Goal: Information Seeking & Learning: Understand process/instructions

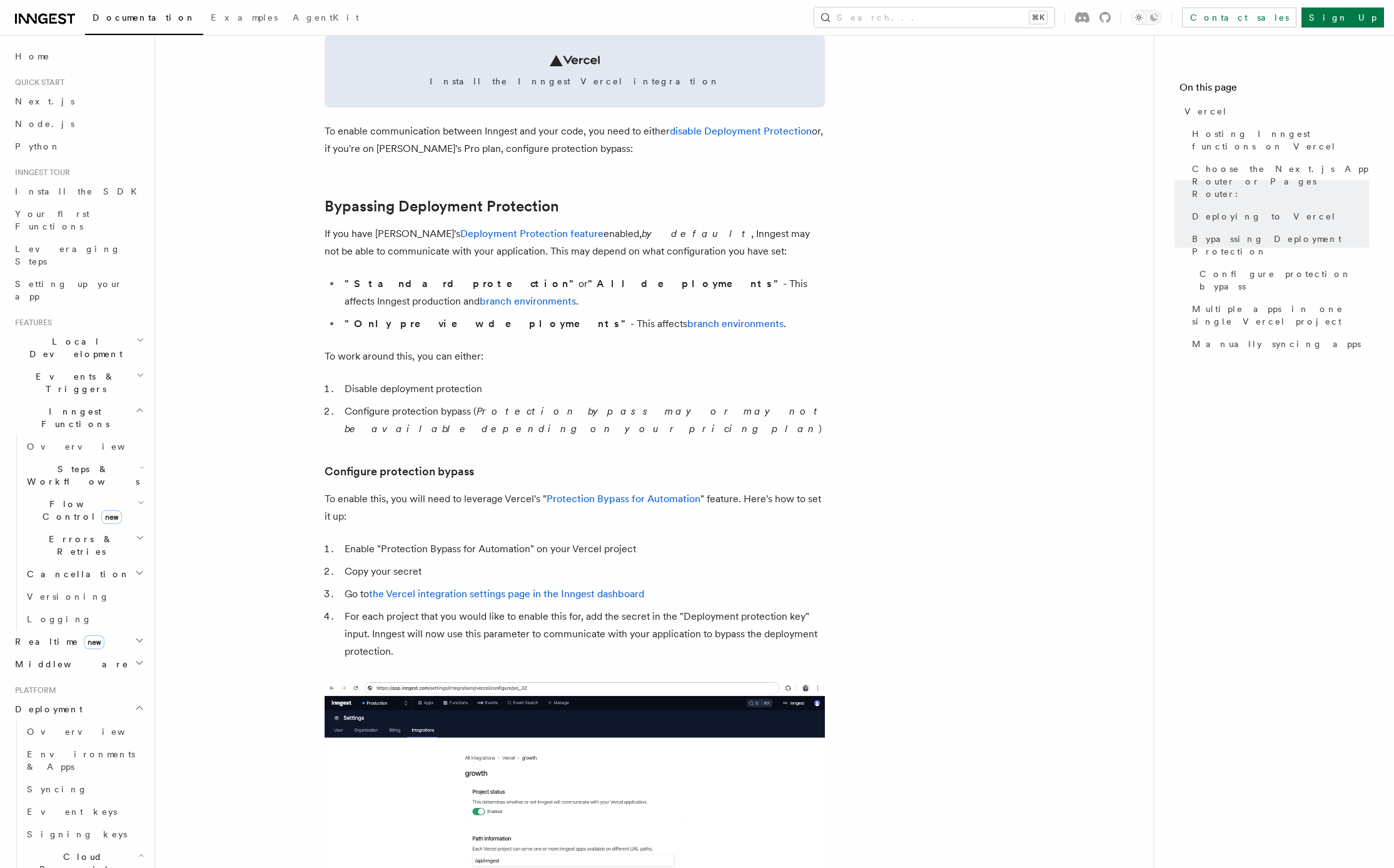
click at [135, 405] on icon "button" at bounding box center [139, 410] width 9 height 10
click at [140, 508] on icon "button" at bounding box center [139, 513] width 10 height 10
click at [240, 447] on article "Platform Deployment Cloud Providers Setup Vercel Inngest enables you to host yo…" at bounding box center [655, 571] width 959 height 2605
click at [132, 435] on h2 "Realtime new" at bounding box center [78, 446] width 137 height 23
click at [65, 464] on span "Overview" at bounding box center [91, 469] width 129 height 10
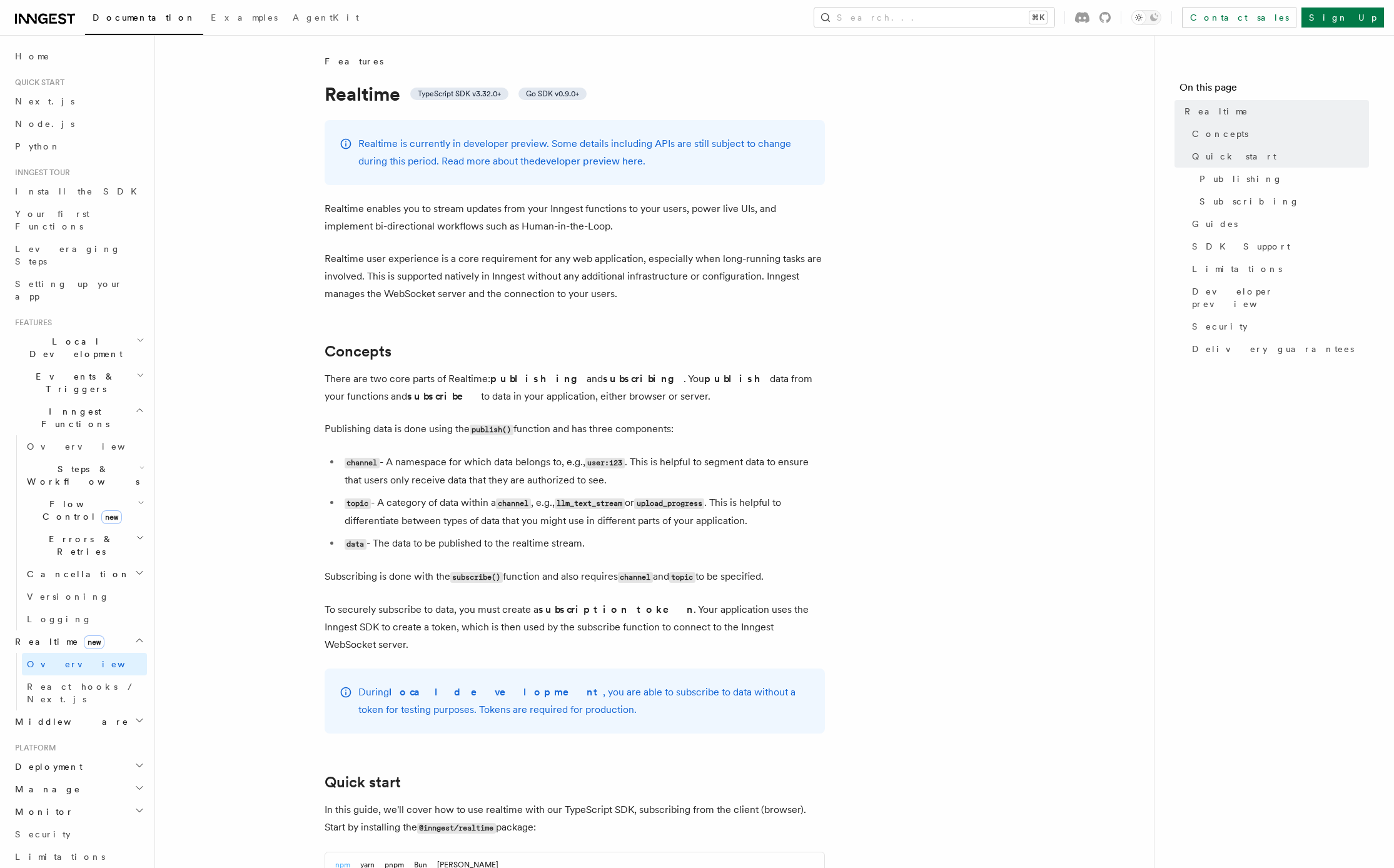
click at [78, 682] on span "React hooks / Next.js" at bounding box center [82, 693] width 110 height 23
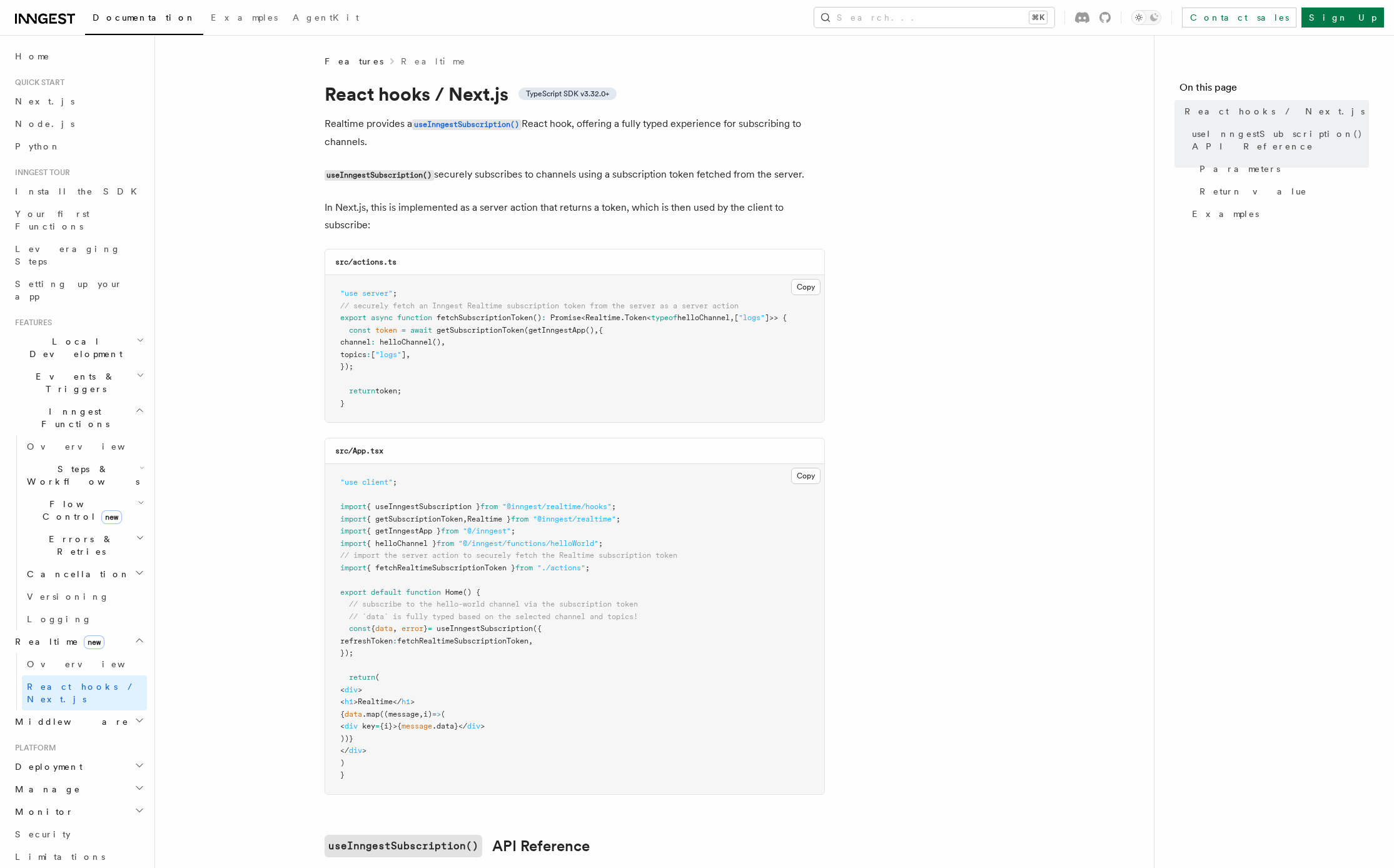
click at [60, 660] on span "Overview" at bounding box center [91, 665] width 129 height 10
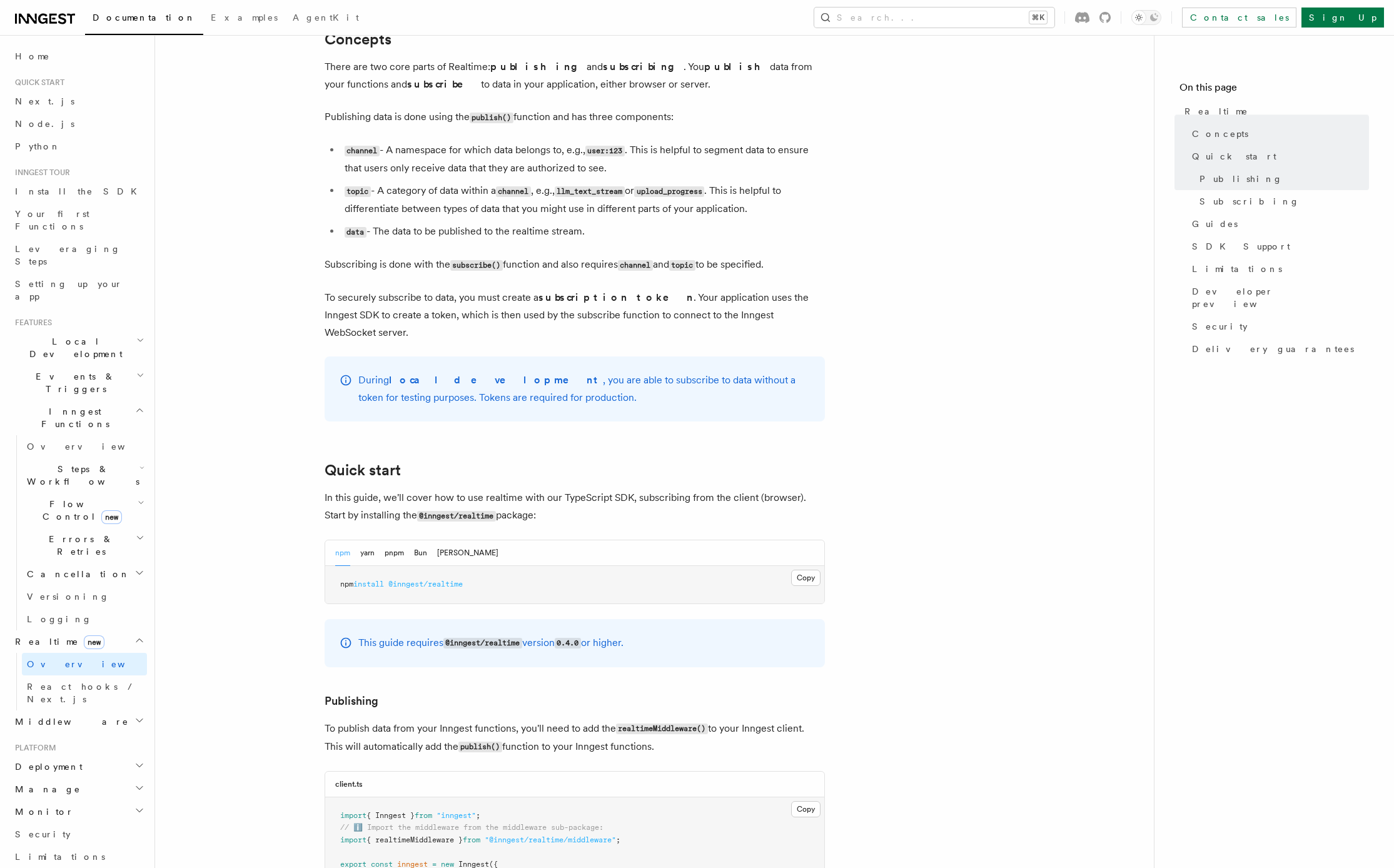
scroll to position [365, 0]
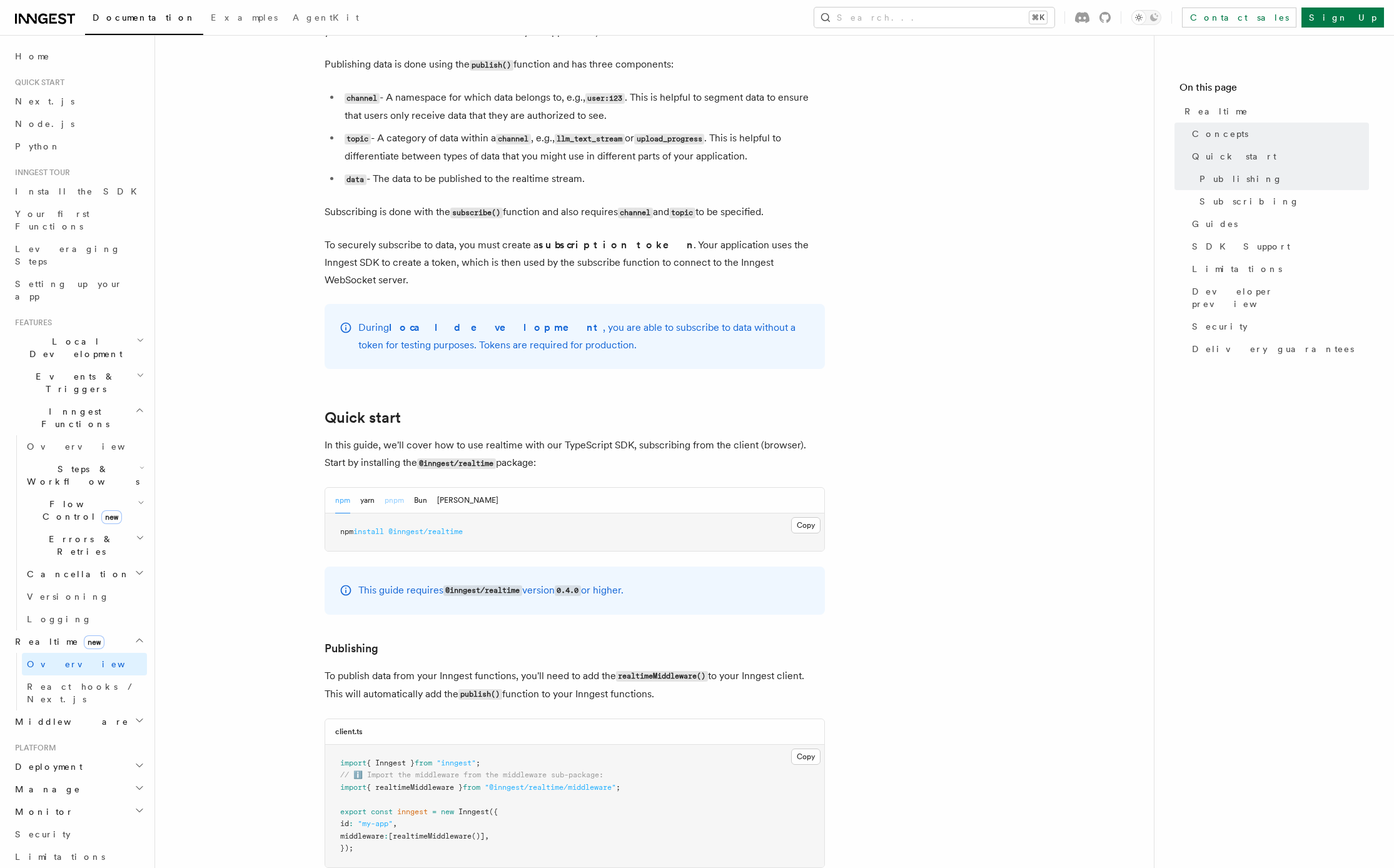
click at [389, 488] on button "pnpm" at bounding box center [394, 500] width 20 height 25
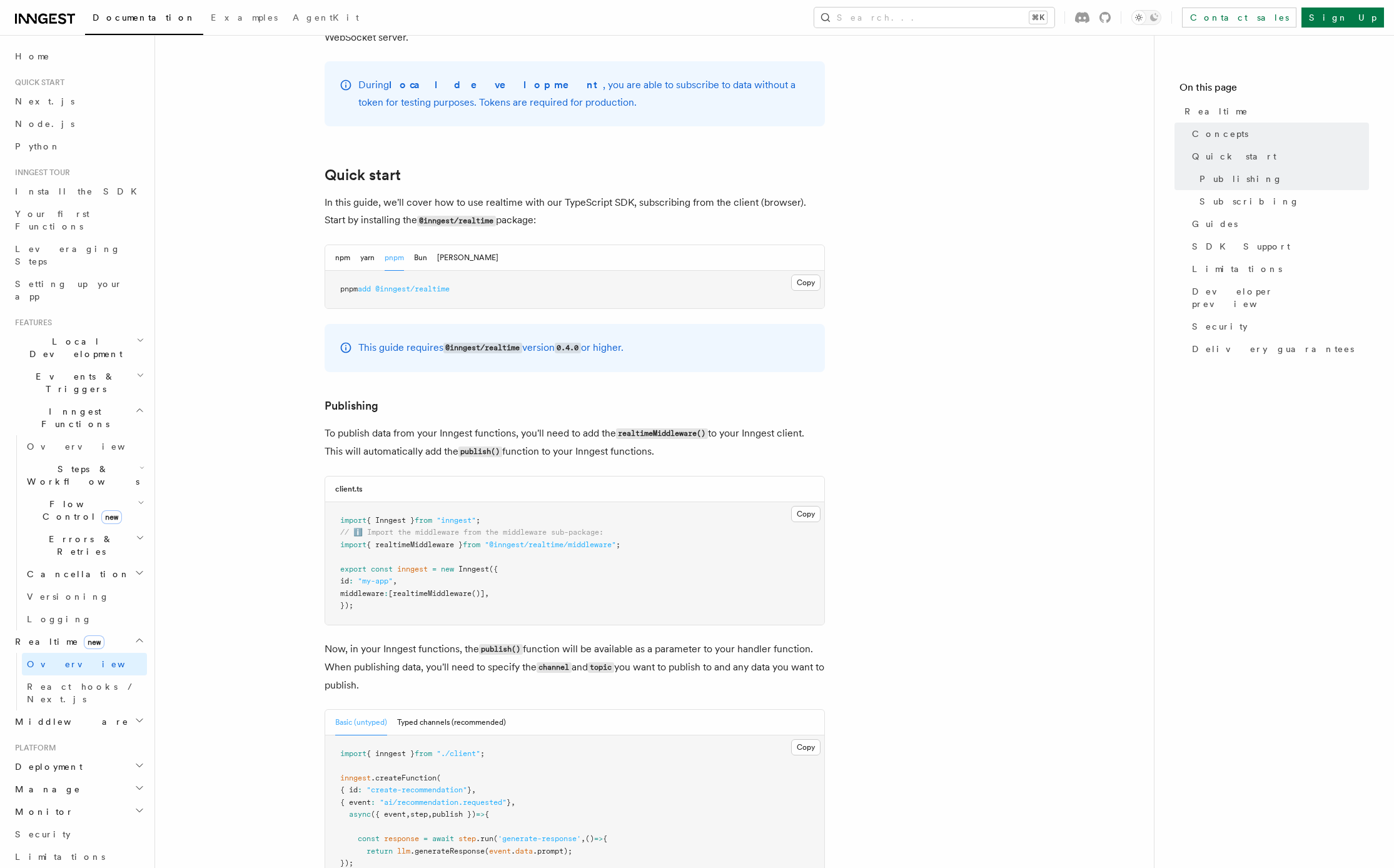
scroll to position [661, 0]
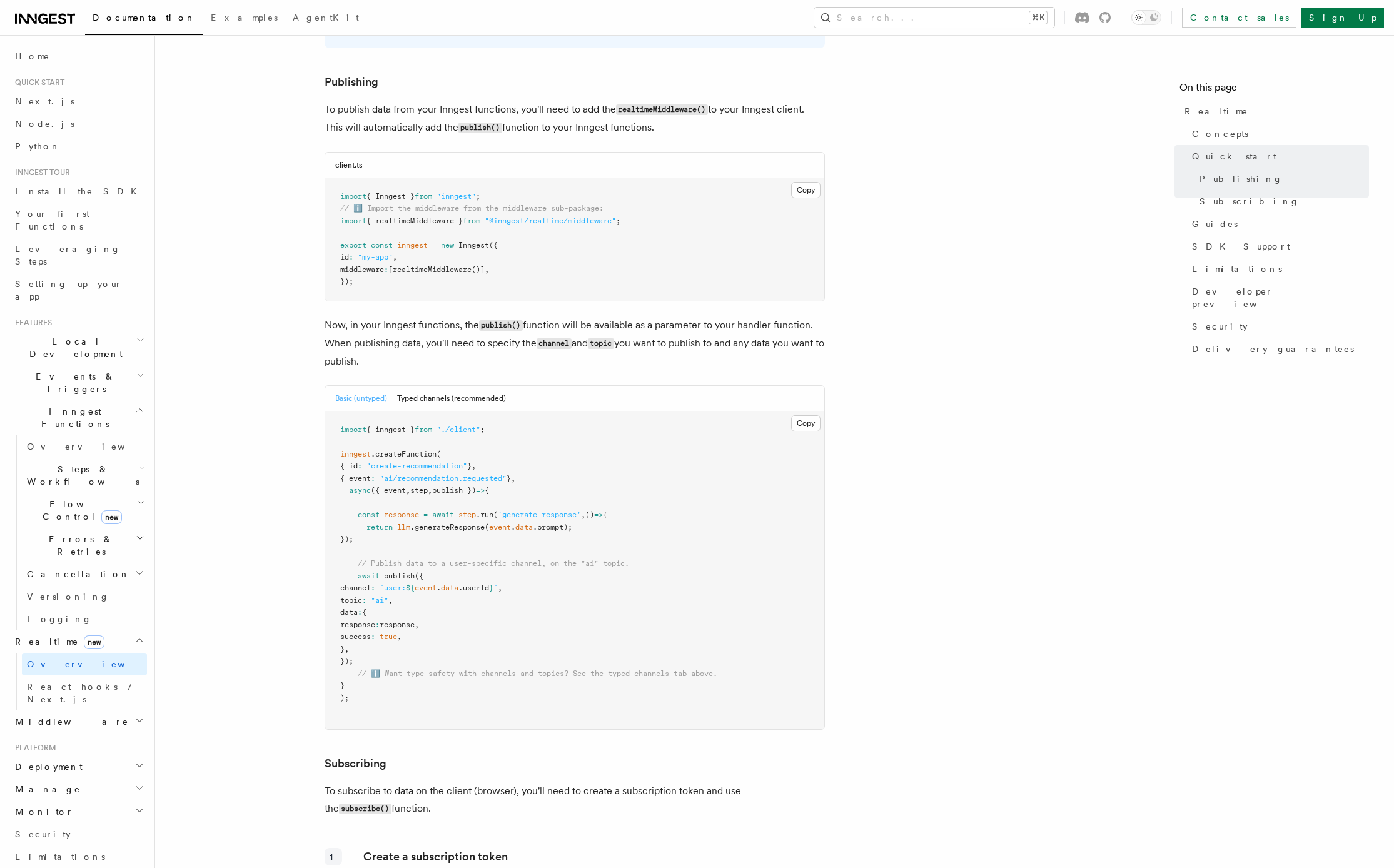
scroll to position [961, 0]
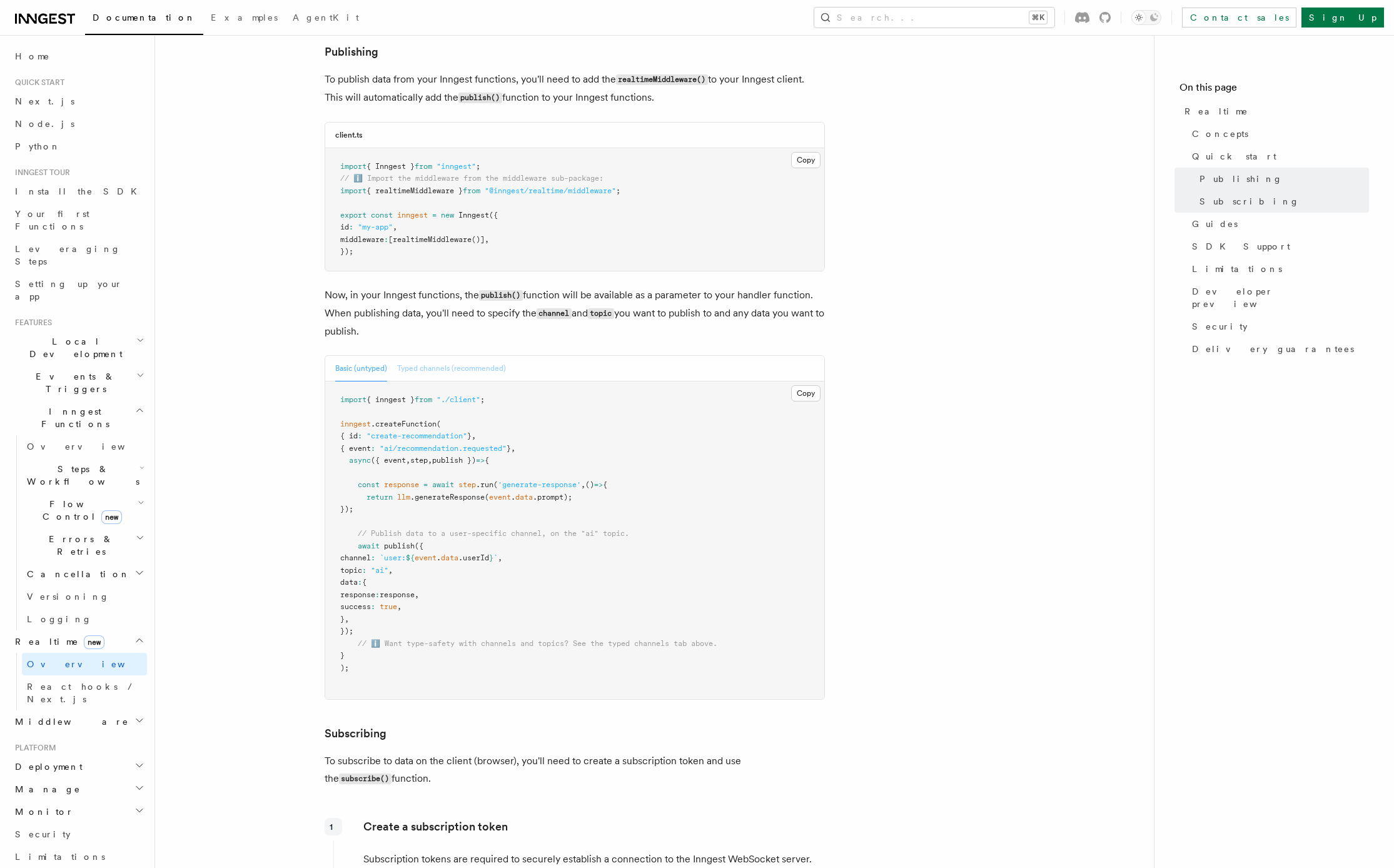
click at [445, 356] on button "Typed channels (recommended)" at bounding box center [452, 368] width 109 height 25
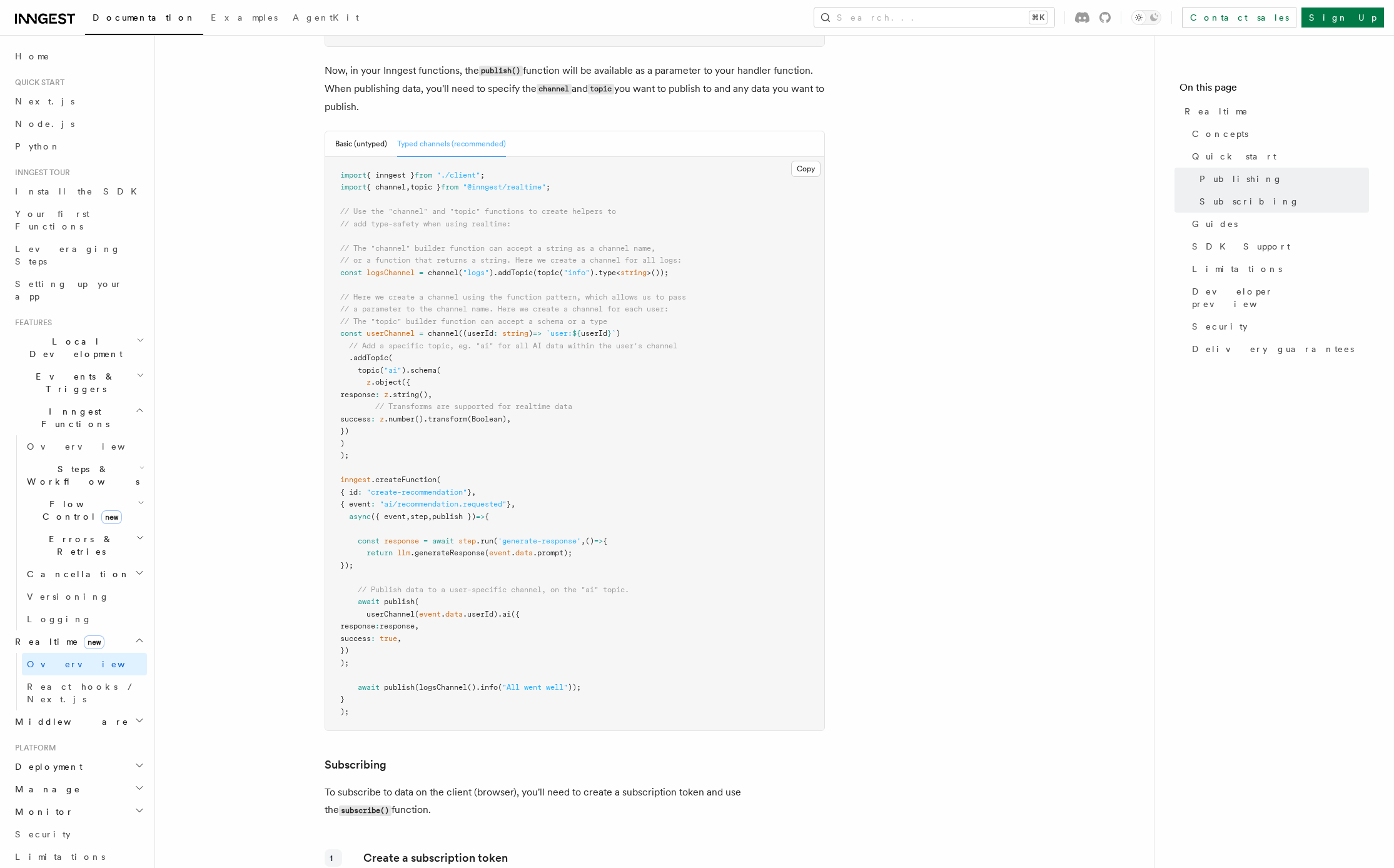
scroll to position [1145, 0]
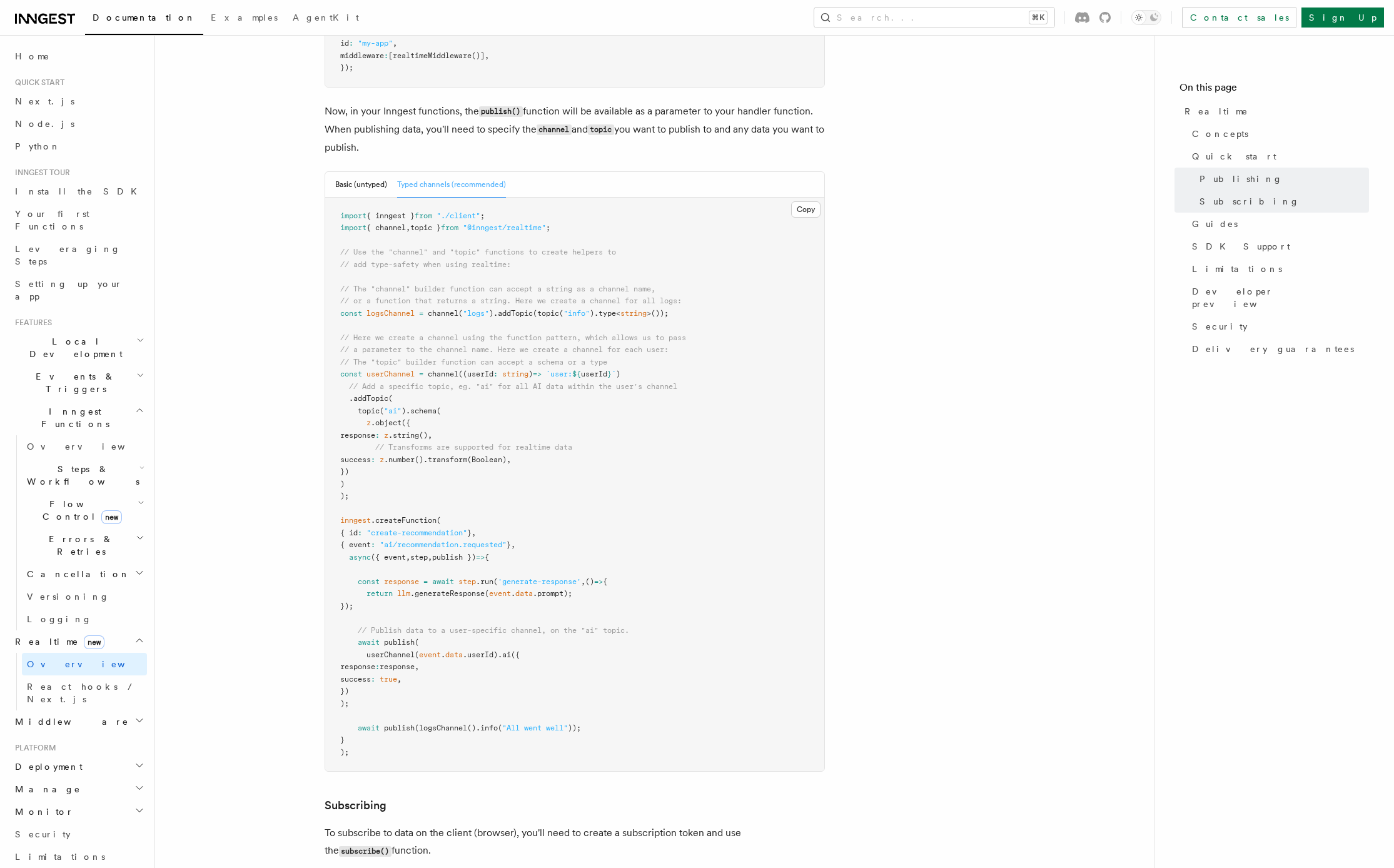
click at [112, 528] on h2 "Errors & Retries" at bounding box center [84, 545] width 125 height 35
click at [103, 563] on h2 "Cancellation" at bounding box center [84, 574] width 125 height 23
click at [65, 592] on span "Overview" at bounding box center [102, 597] width 129 height 10
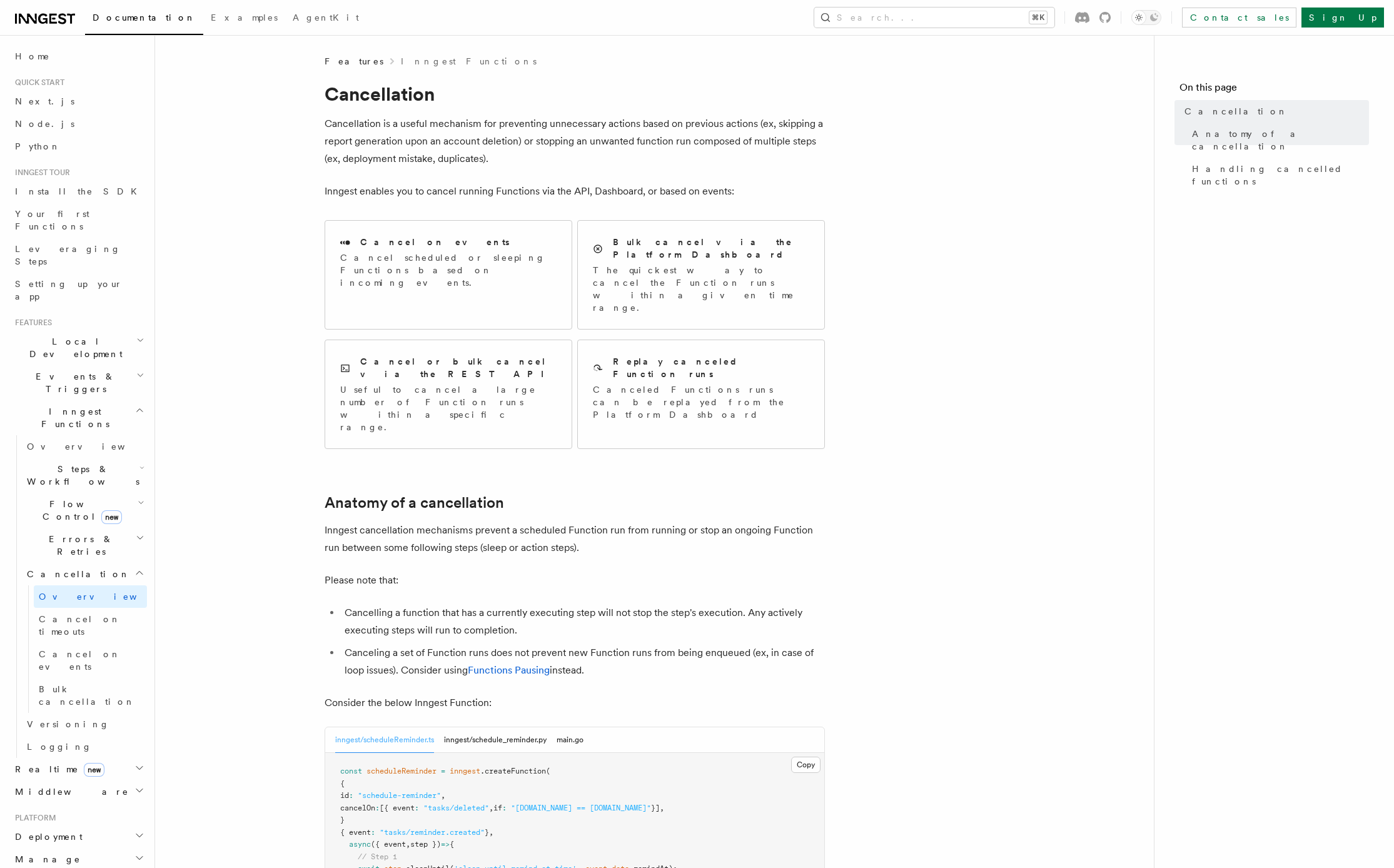
click at [227, 320] on article "Features Inngest Functions Cancellation Cancellation is a useful mechanism for …" at bounding box center [655, 845] width 959 height 1581
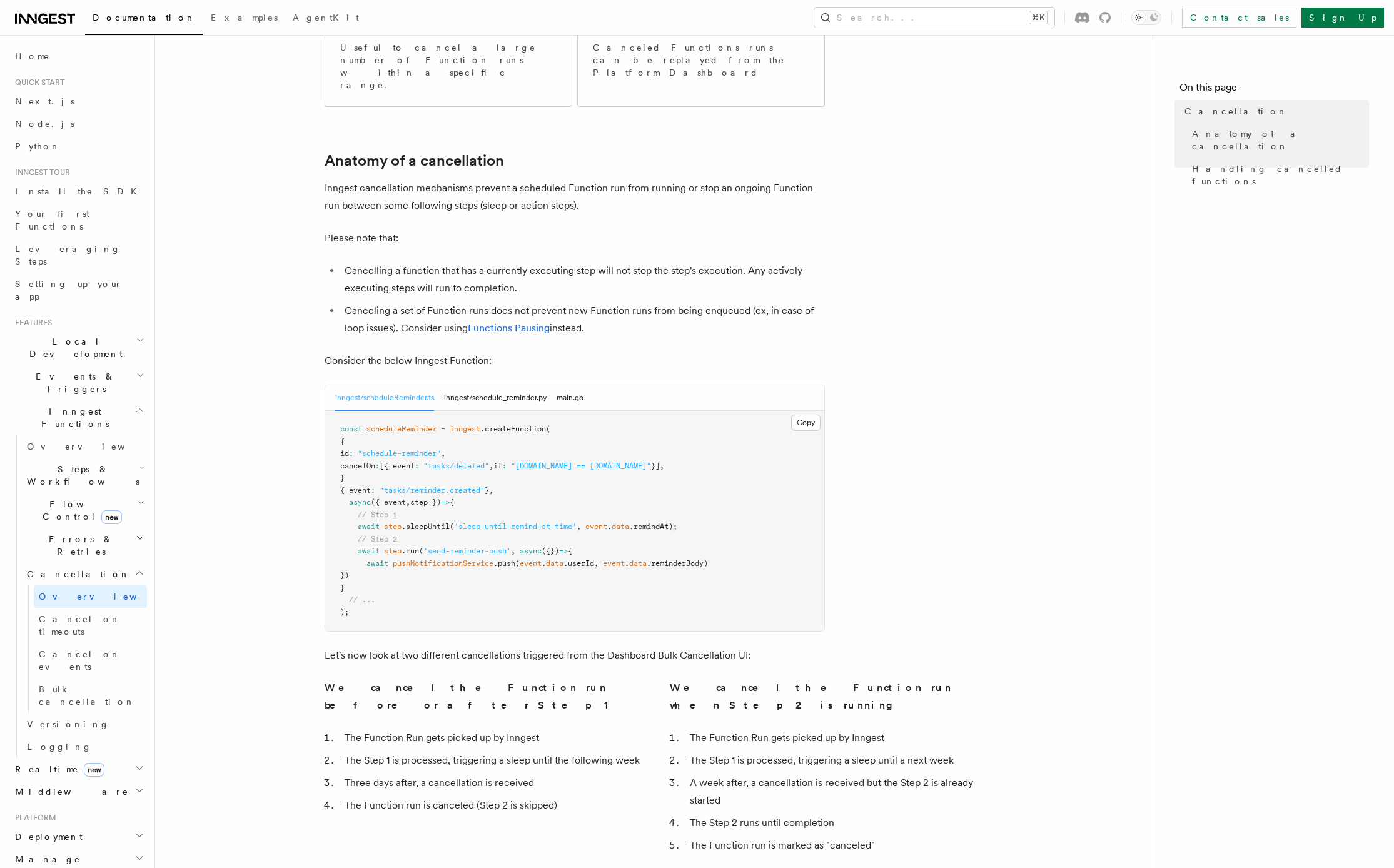
scroll to position [340, 0]
click at [249, 487] on article "Features Inngest Functions Cancellation Cancellation is a useful mechanism for …" at bounding box center [655, 505] width 959 height 1581
click at [59, 533] on span "Errors & Retries" at bounding box center [78, 545] width 114 height 25
click at [62, 528] on h2 "Errors & Retries" at bounding box center [84, 545] width 125 height 35
click at [74, 568] on span "Cancellation" at bounding box center [76, 574] width 108 height 12
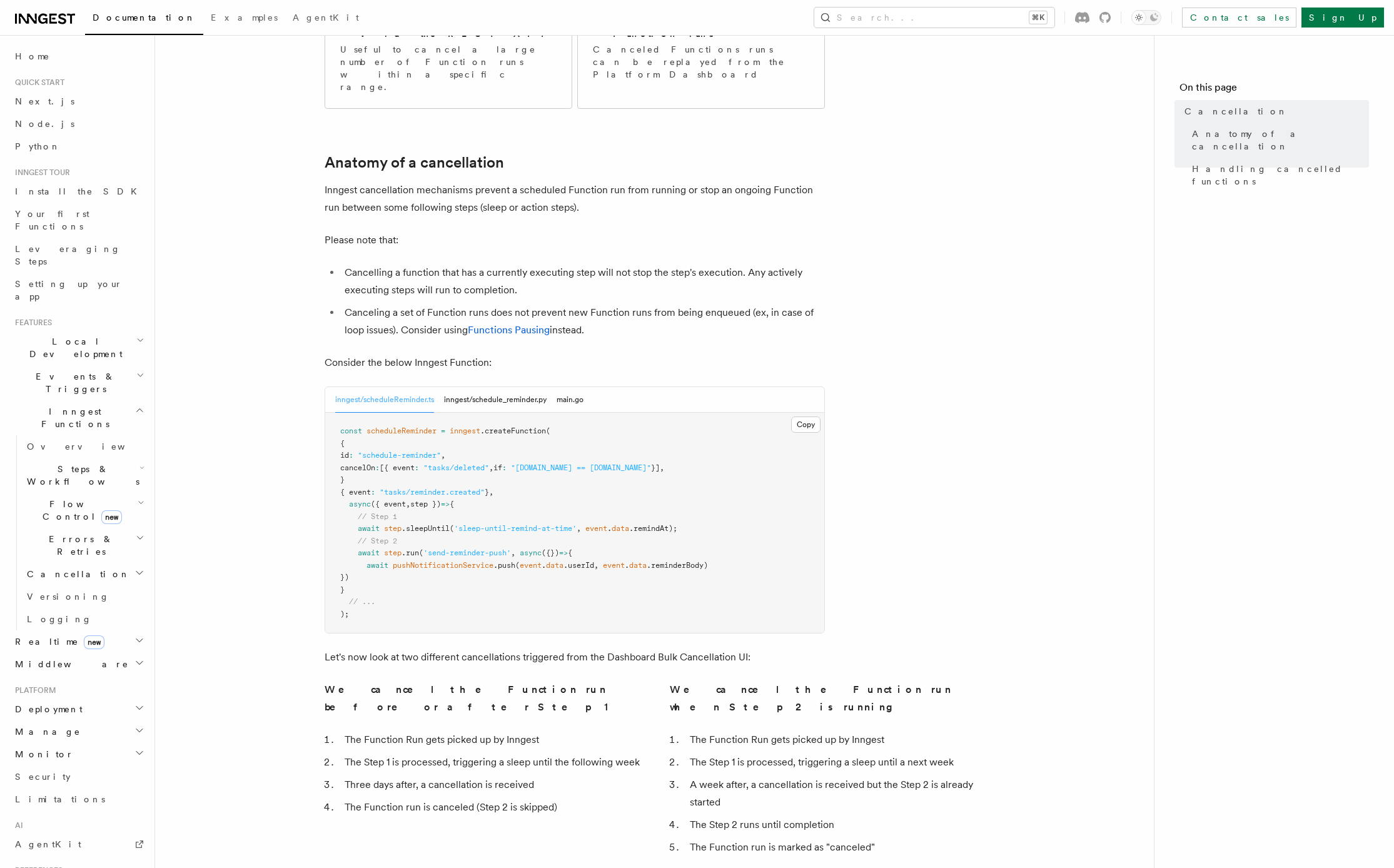
click at [280, 511] on article "Features Inngest Functions Cancellation Cancellation is a useful mechanism for …" at bounding box center [655, 505] width 959 height 1581
click at [94, 698] on h2 "Deployment" at bounding box center [78, 709] width 137 height 23
click at [45, 727] on span "Overview" at bounding box center [91, 732] width 129 height 10
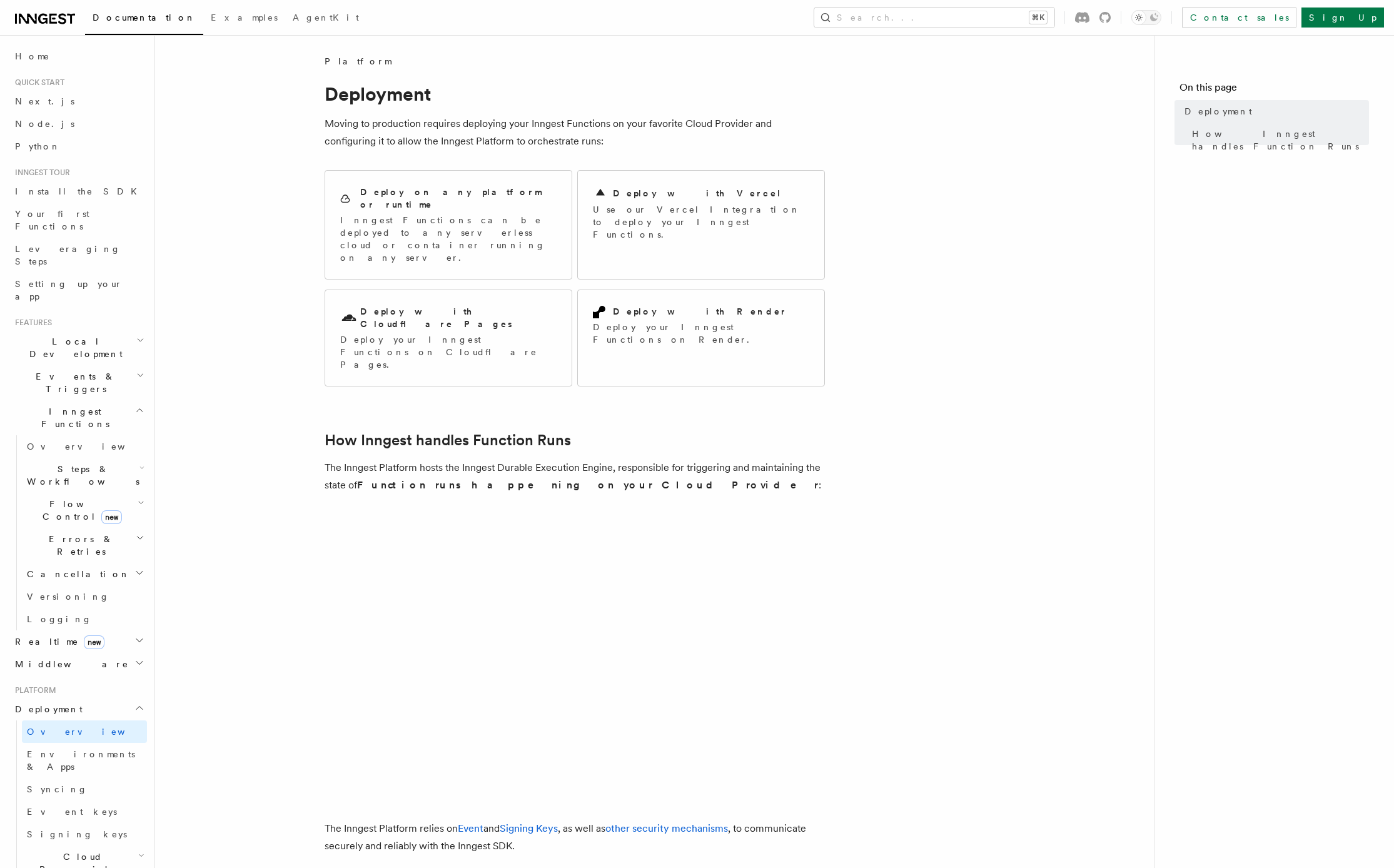
scroll to position [199, 0]
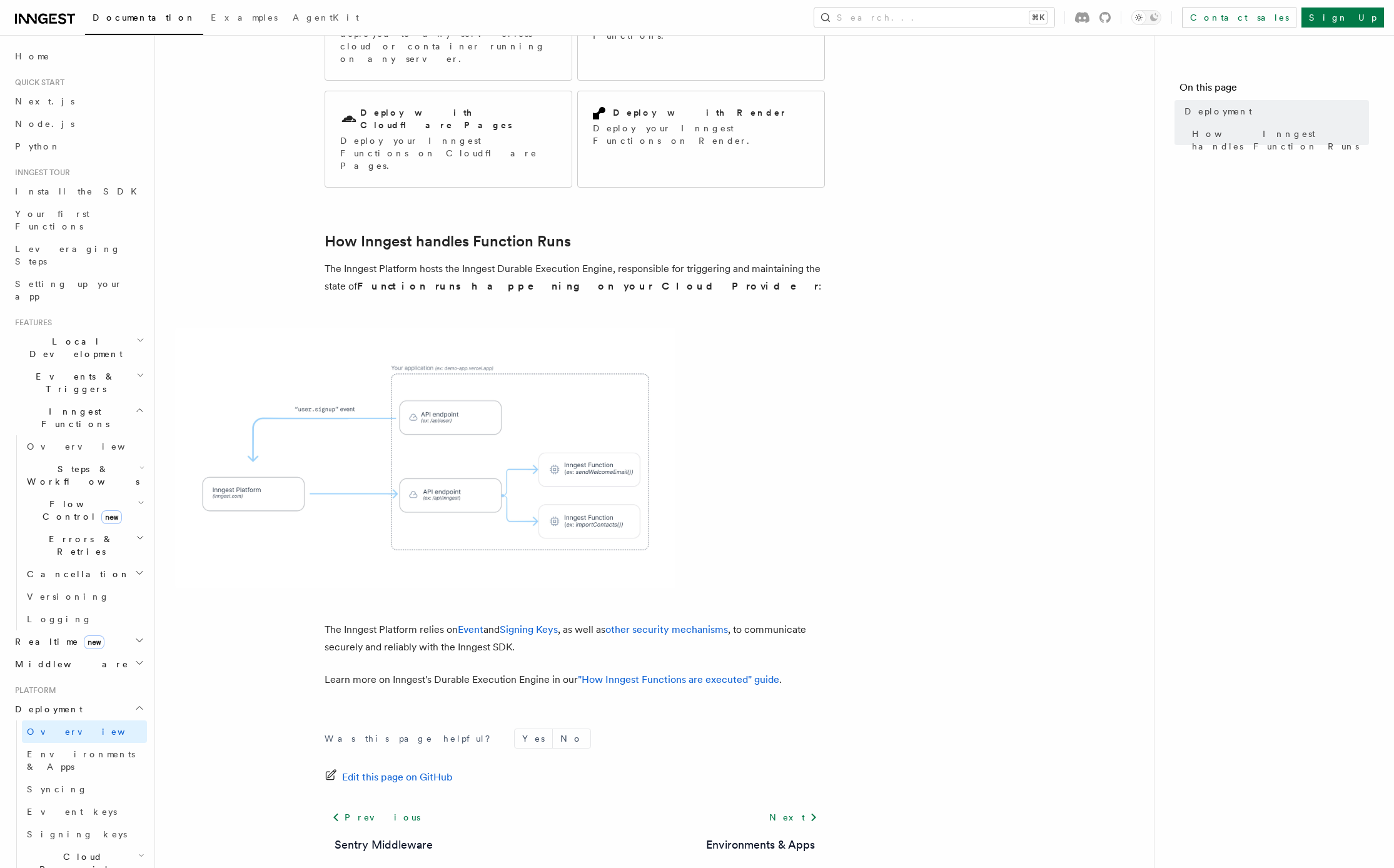
click at [252, 592] on article "Platform Deployment Moving to production requires deploying your Inngest Functi…" at bounding box center [655, 397] width 959 height 1081
click at [65, 750] on span "Environments & Apps" at bounding box center [81, 760] width 108 height 23
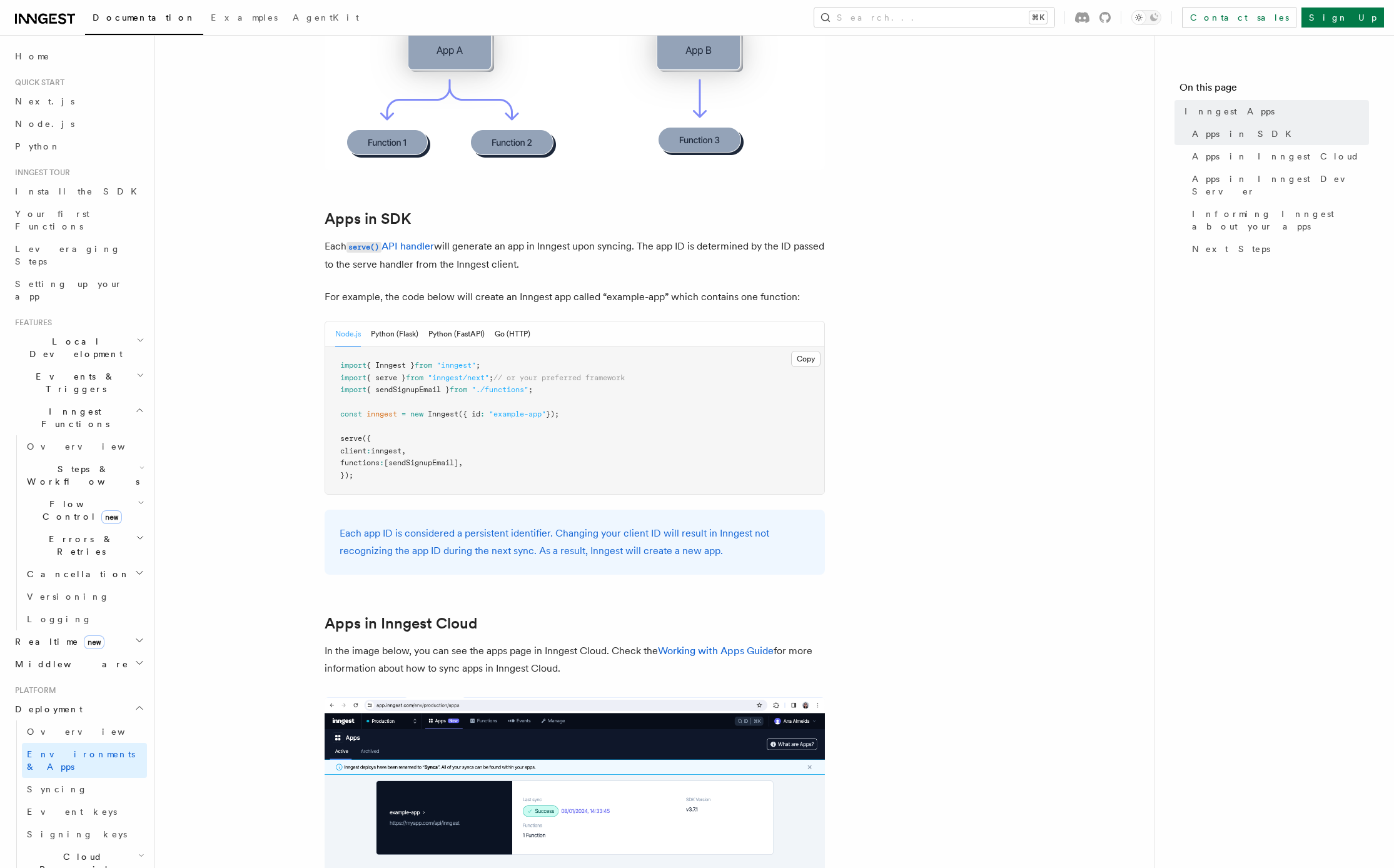
scroll to position [531, 0]
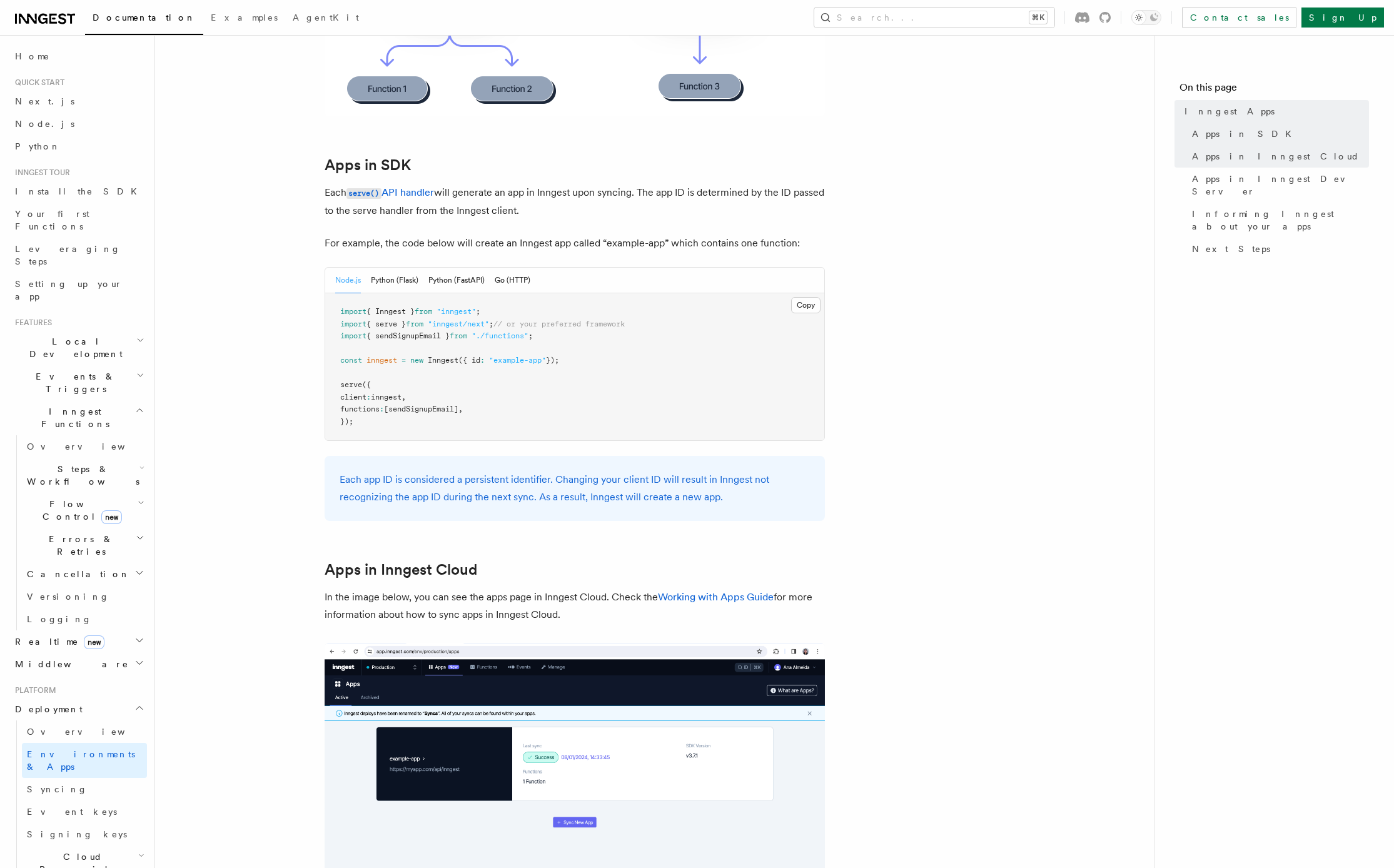
click at [253, 336] on article "Platform Deployment Inngest Apps In Inngest, apps map directly to your projects…" at bounding box center [655, 789] width 959 height 2530
click at [256, 349] on article "Platform Deployment Inngest Apps In Inngest, apps map directly to your projects…" at bounding box center [655, 789] width 959 height 2530
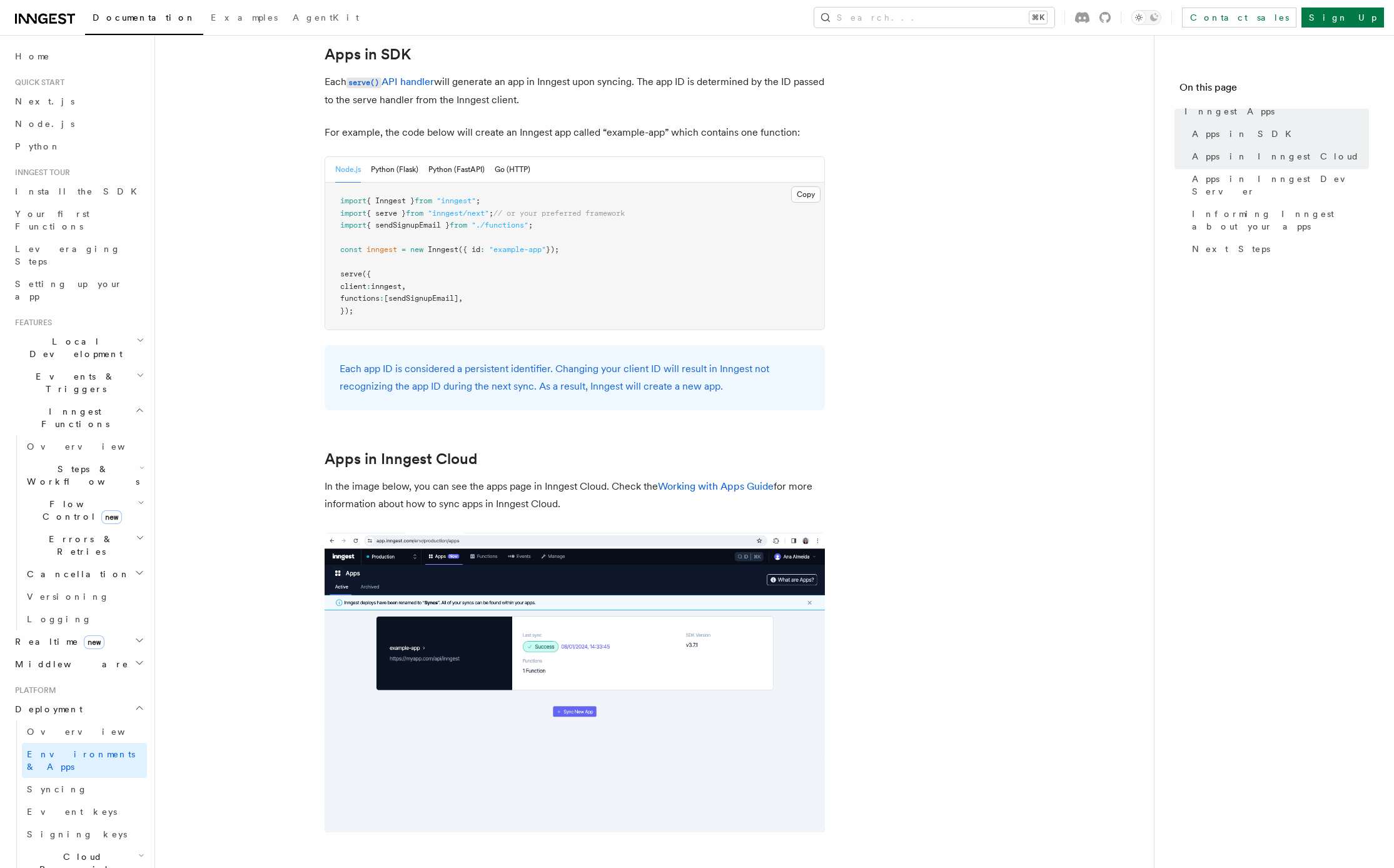
scroll to position [652, 0]
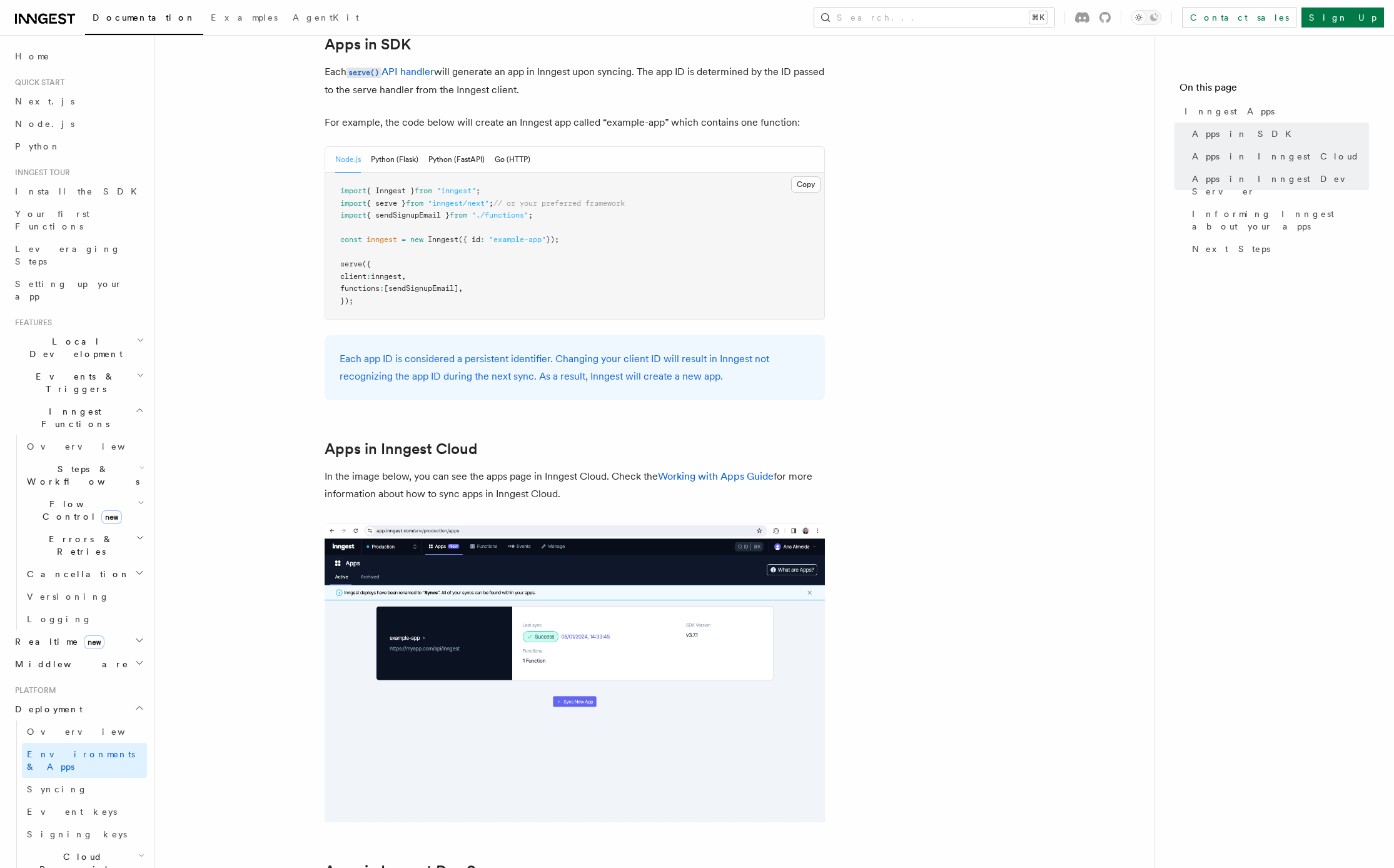
click at [256, 349] on article "Platform Deployment Inngest Apps In Inngest, apps map directly to your projects…" at bounding box center [655, 668] width 959 height 2530
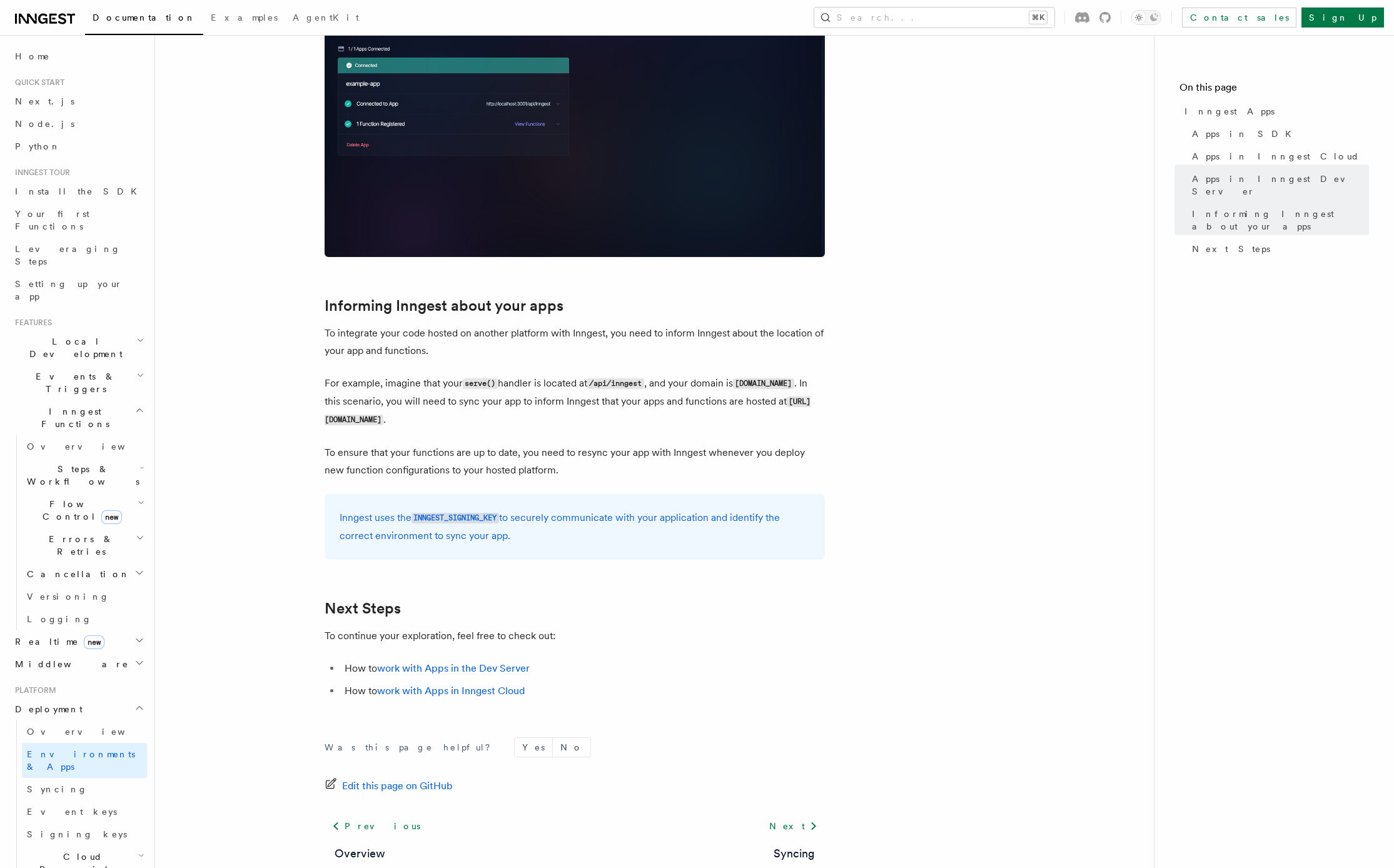
scroll to position [1661, 0]
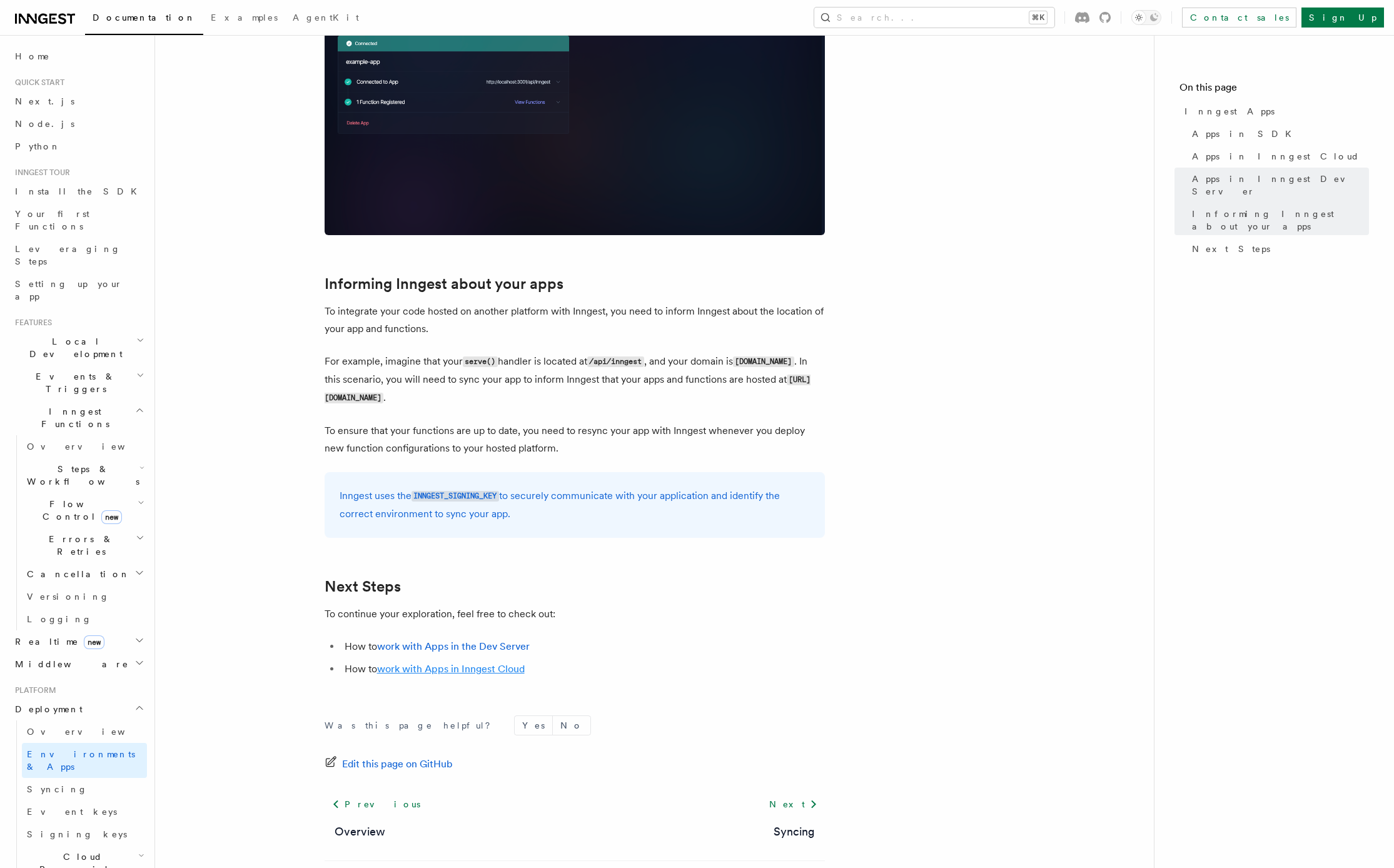
click at [491, 673] on link "work with Apps in Inngest Cloud" at bounding box center [450, 669] width 147 height 12
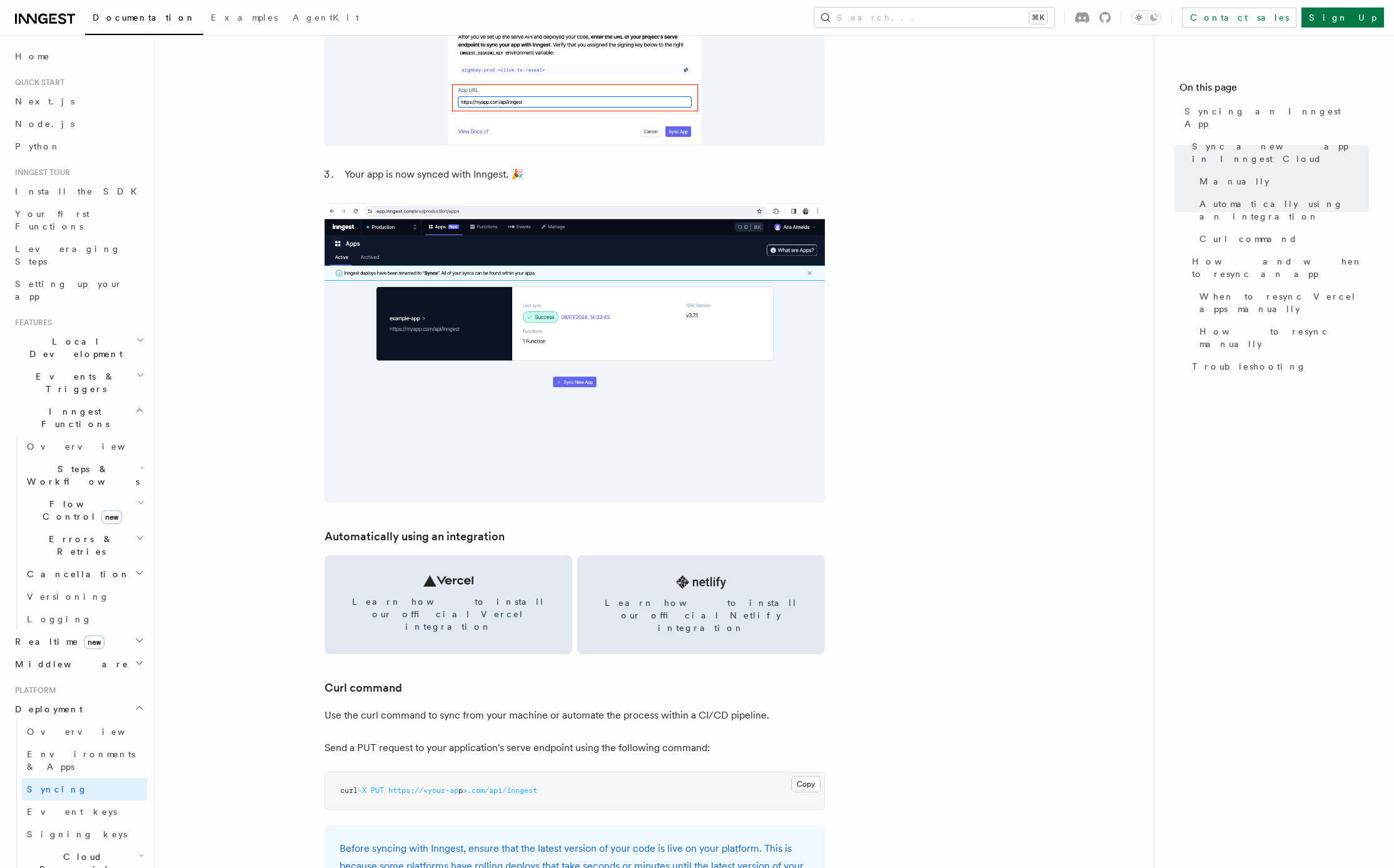
scroll to position [1298, 0]
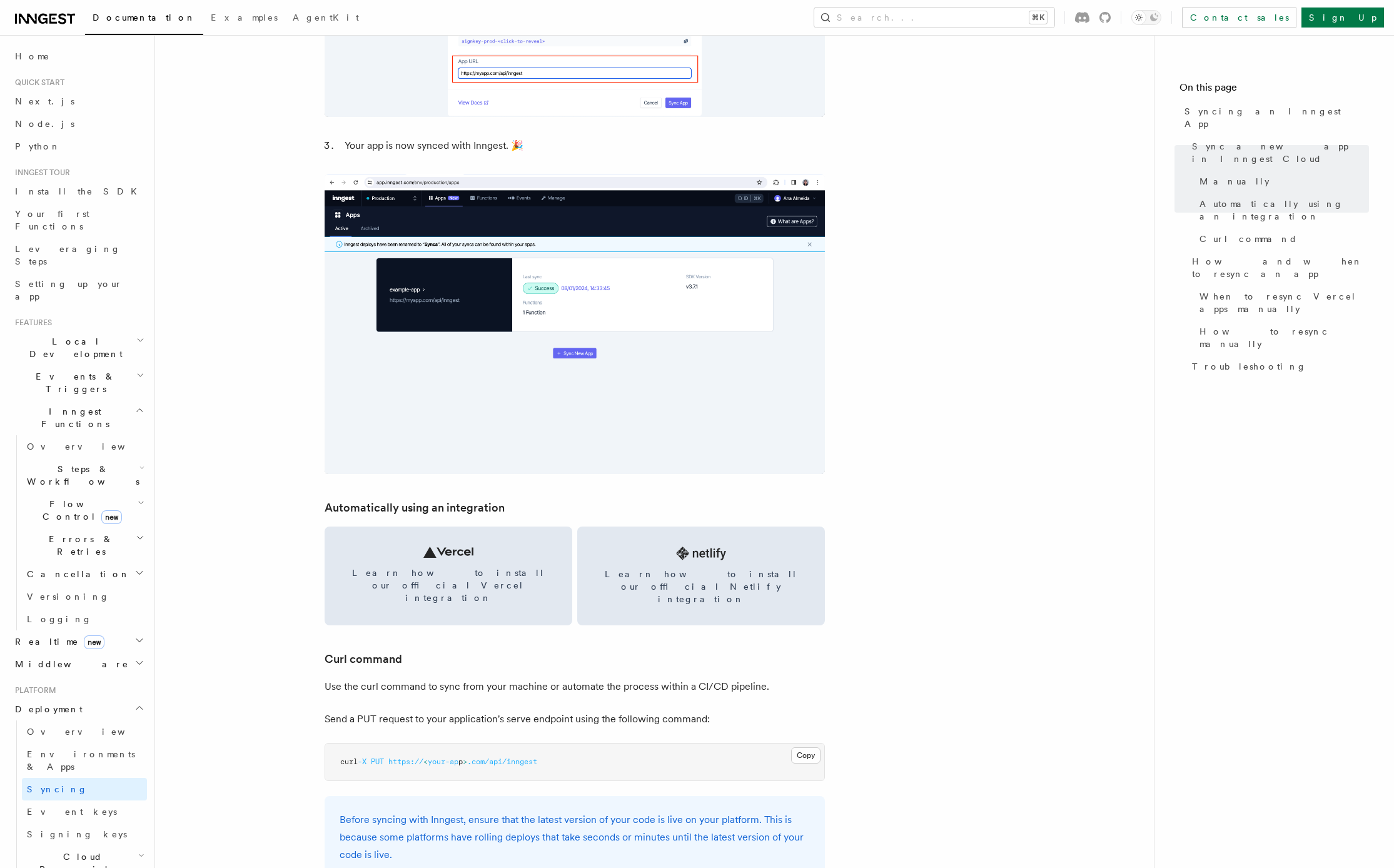
click at [641, 623] on article "Platform Deployment Syncing an Inngest App After deploying your code to a hosti…" at bounding box center [655, 819] width 959 height 4124
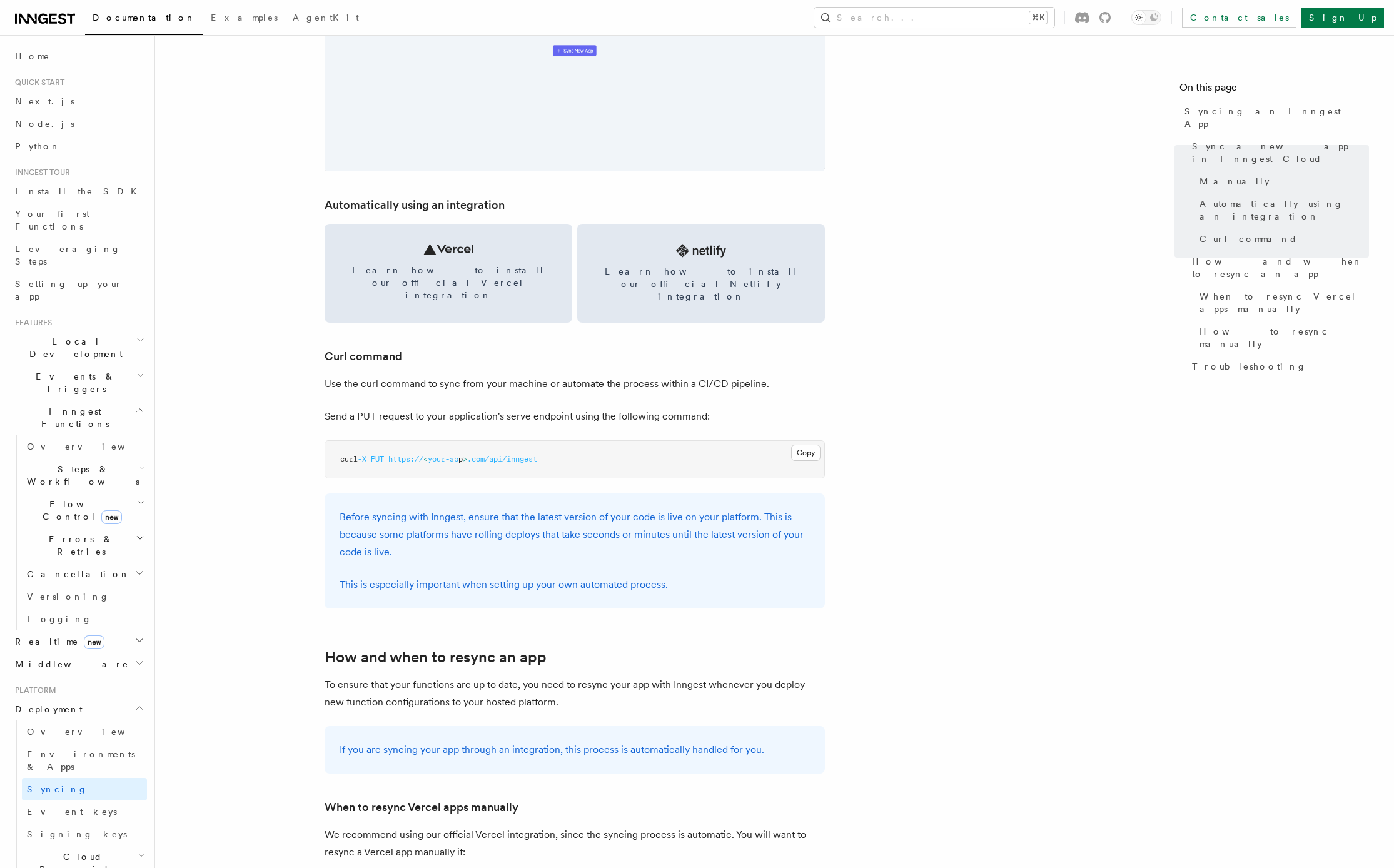
scroll to position [1496, 0]
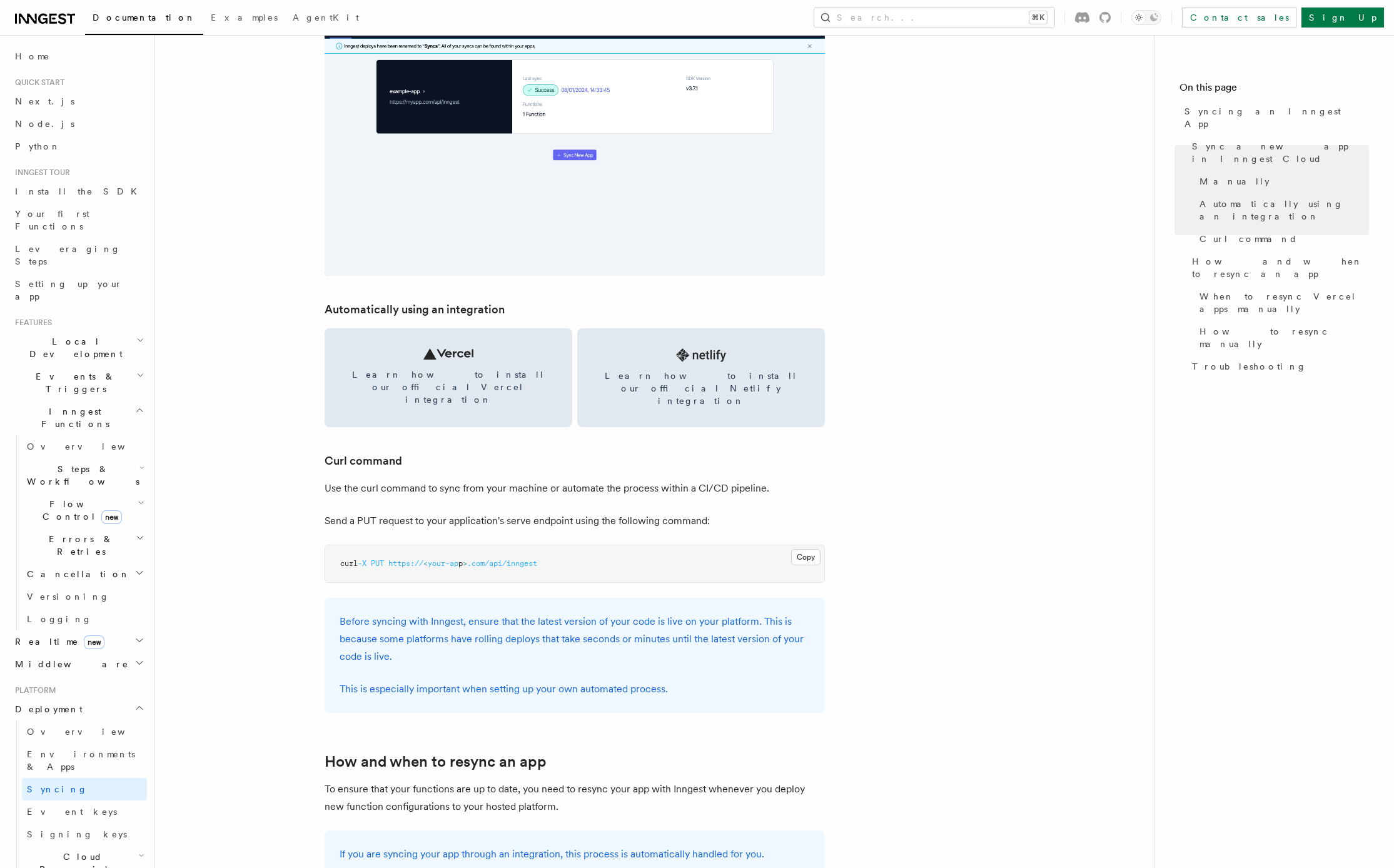
drag, startPoint x: 814, startPoint y: 530, endPoint x: 857, endPoint y: 532, distance: 43.0
click at [817, 549] on button "Copy Copied" at bounding box center [806, 557] width 29 height 16
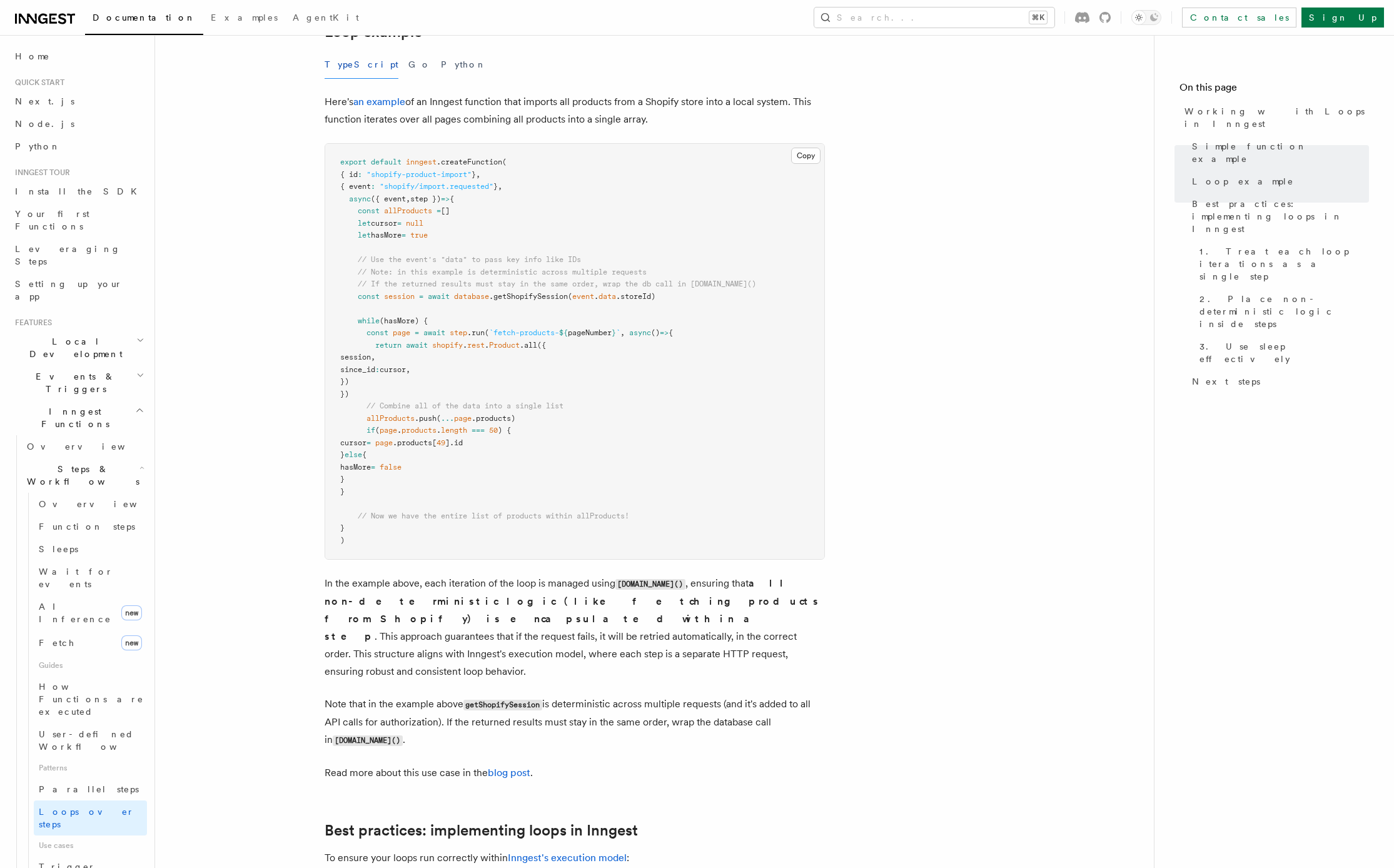
click at [19, 15] on icon at bounding box center [28, 19] width 18 height 10
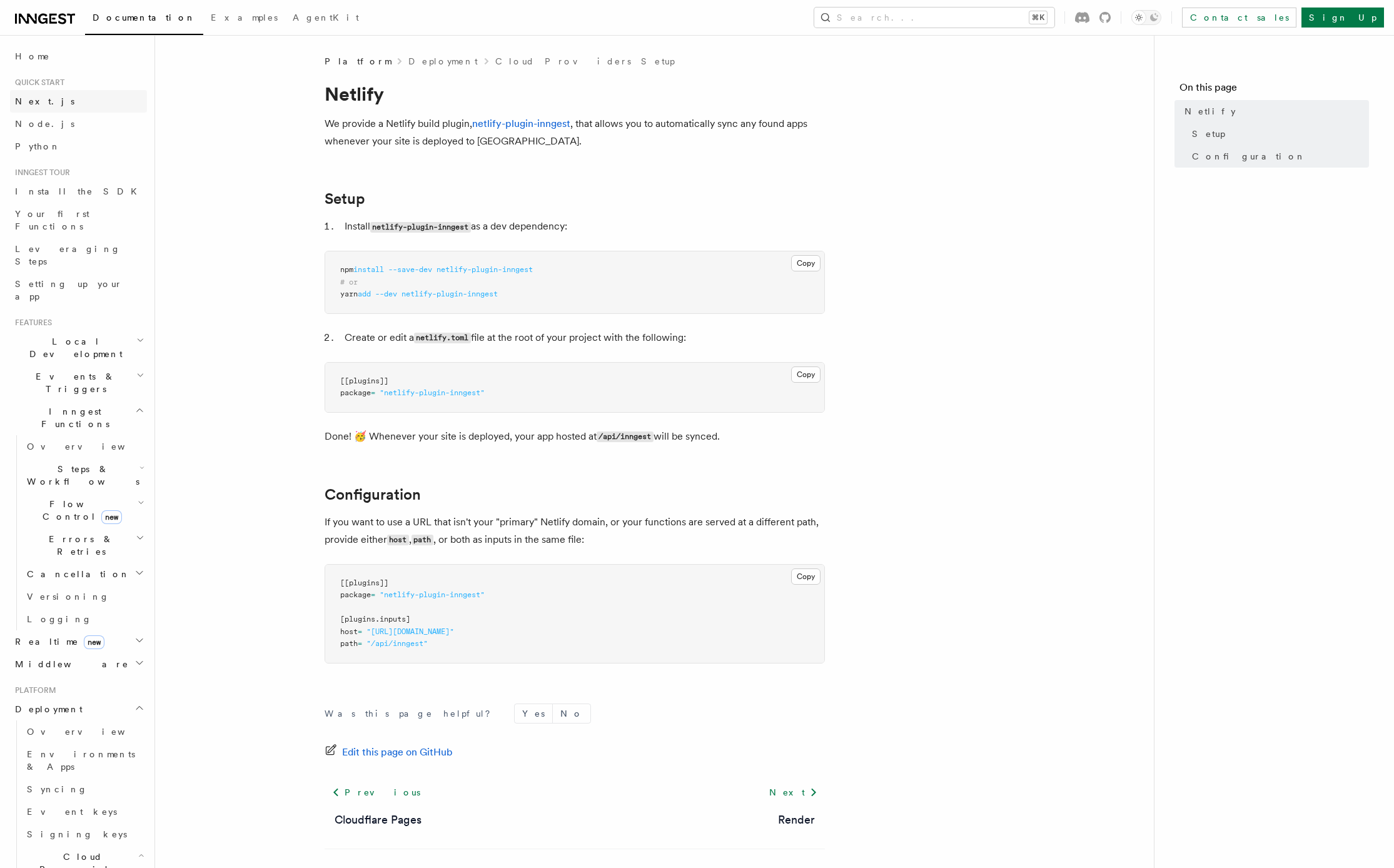
click at [41, 105] on span "Next.js" at bounding box center [45, 102] width 60 height 10
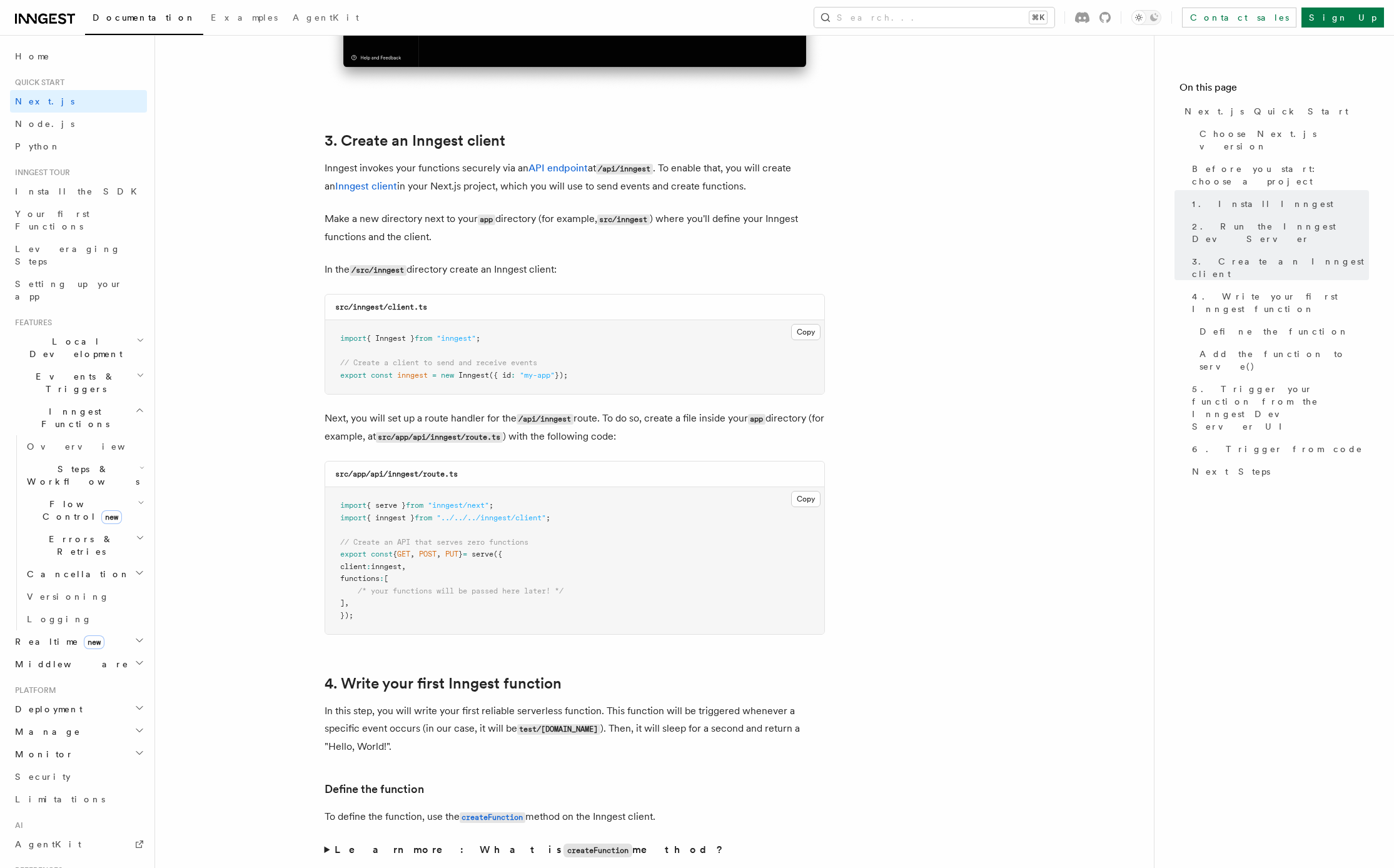
scroll to position [1408, 0]
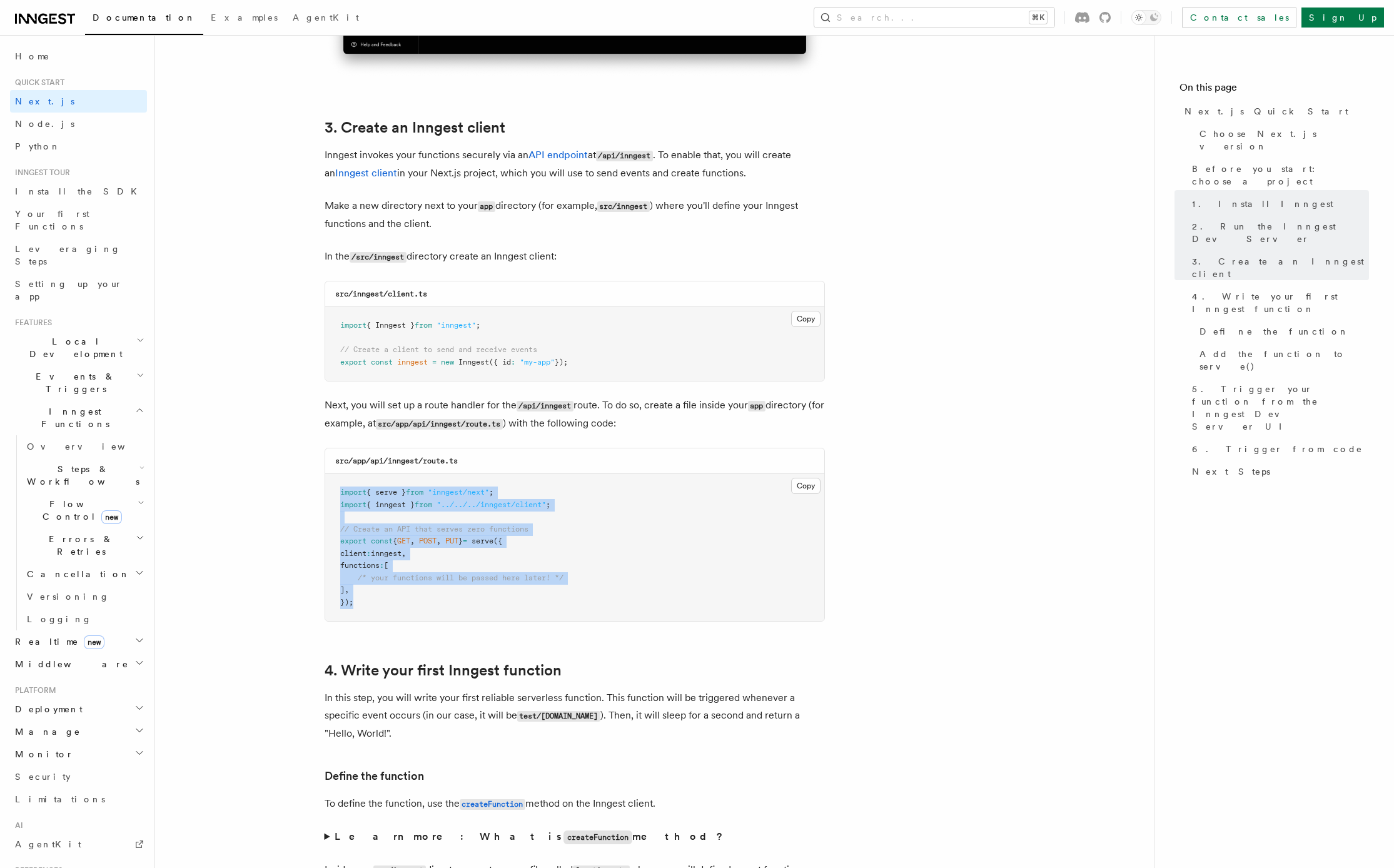
drag, startPoint x: 341, startPoint y: 492, endPoint x: 377, endPoint y: 599, distance: 112.9
click at [377, 599] on pre "import { serve } from "inngest/next" ; import { inngest } from "../../../innges…" at bounding box center [575, 548] width 499 height 147
copy code "import { serve } from "inngest/next" ; import { inngest } from "../../../innges…"
